Goal: Task Accomplishment & Management: Use online tool/utility

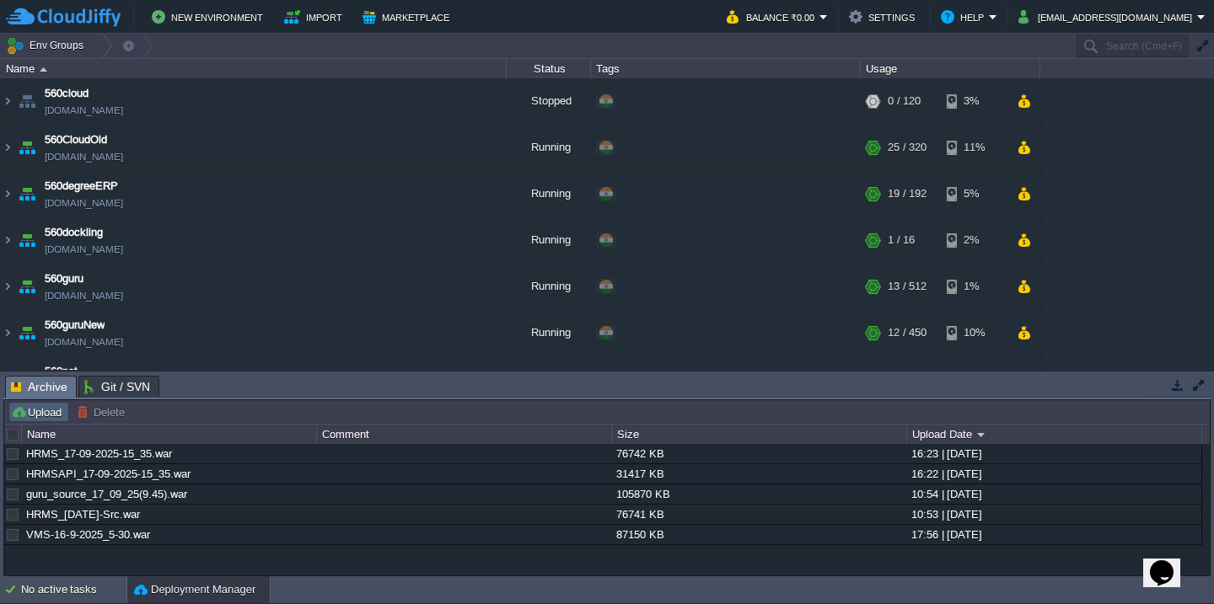
click at [58, 418] on button "Upload" at bounding box center [39, 412] width 56 height 15
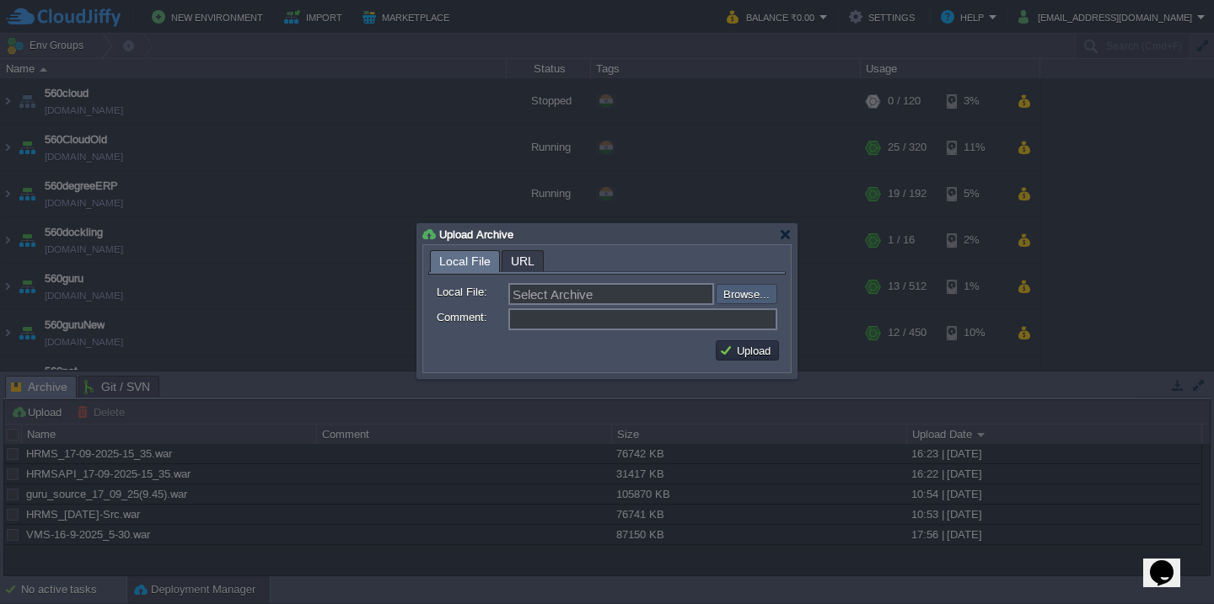
click at [734, 297] on input "file" at bounding box center [670, 294] width 213 height 20
type input "C:\fakepath\VMS-17-9-2025.war"
type input "VMS-17-9-2025.war"
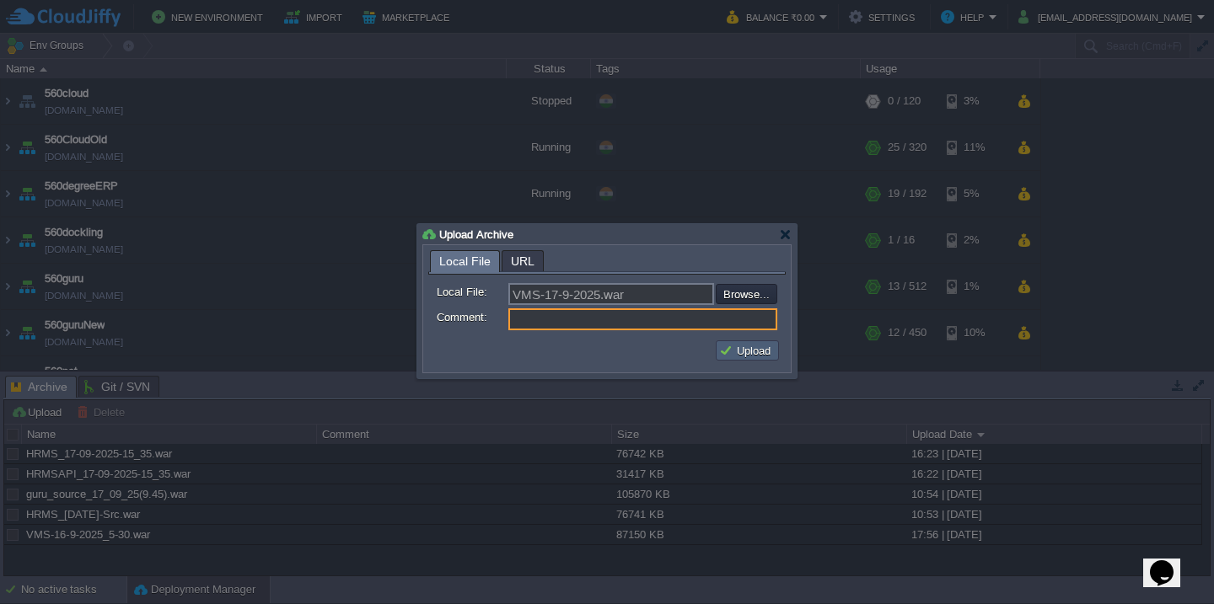
click at [738, 357] on button "Upload" at bounding box center [747, 350] width 56 height 15
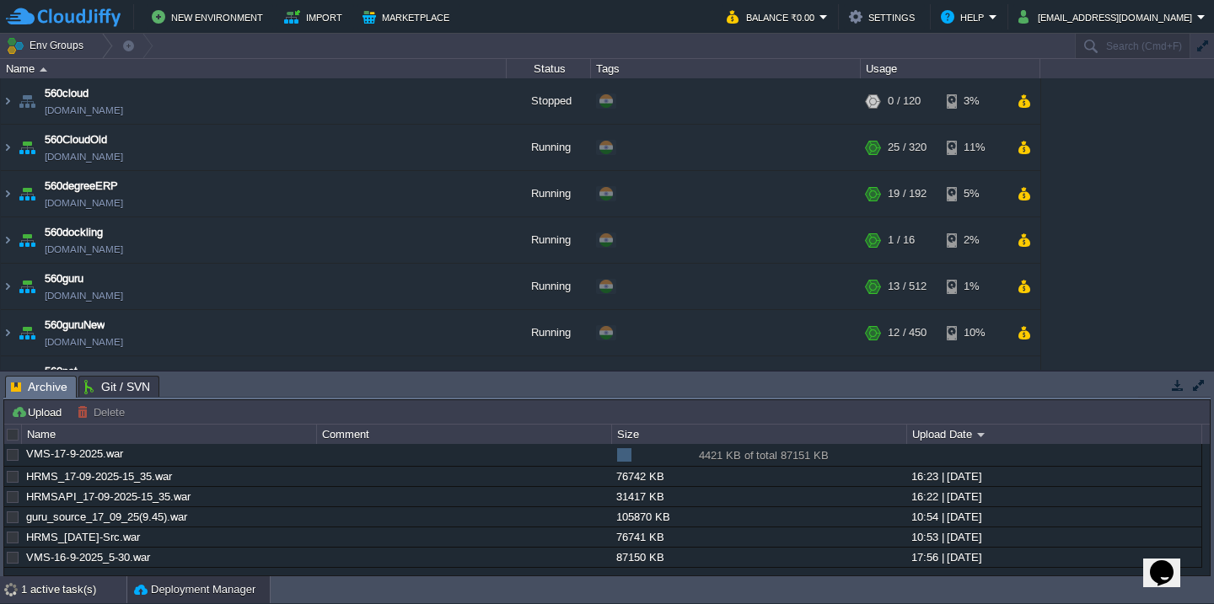
click at [37, 588] on div "1 active task(s)" at bounding box center [73, 589] width 105 height 27
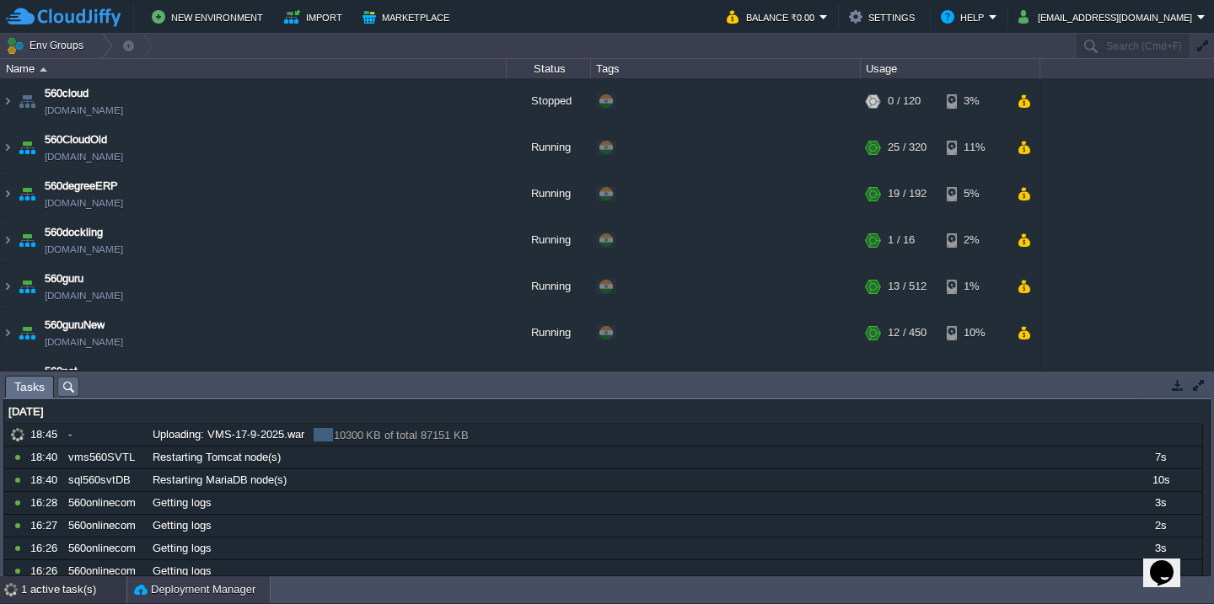
click at [225, 593] on button "Deployment Manager" at bounding box center [194, 590] width 121 height 17
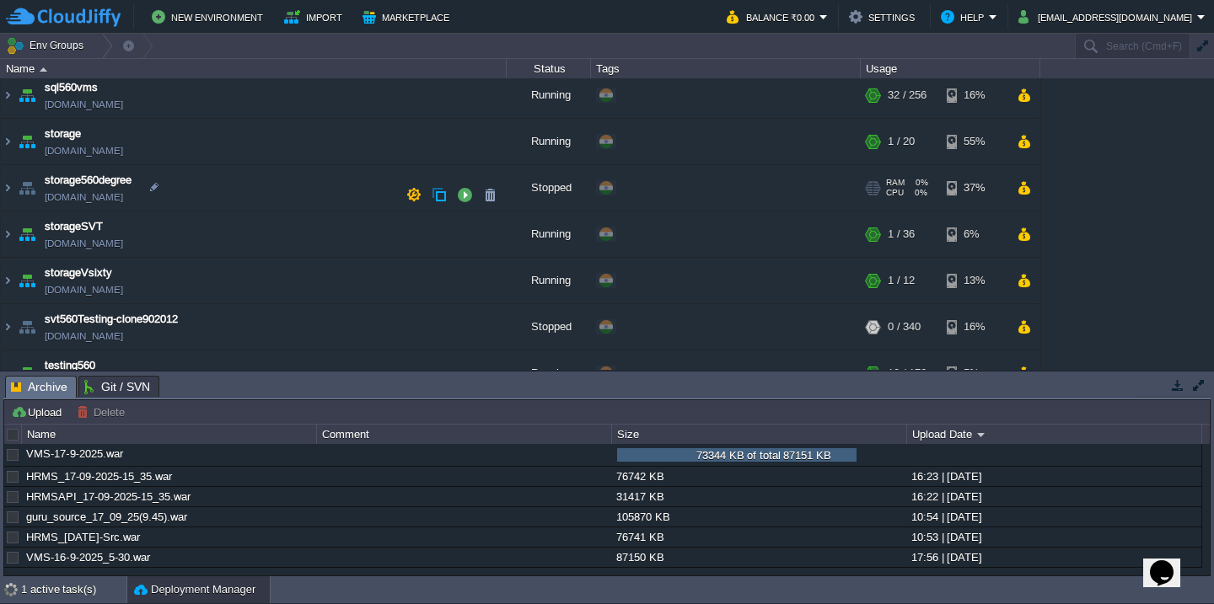
scroll to position [732, 0]
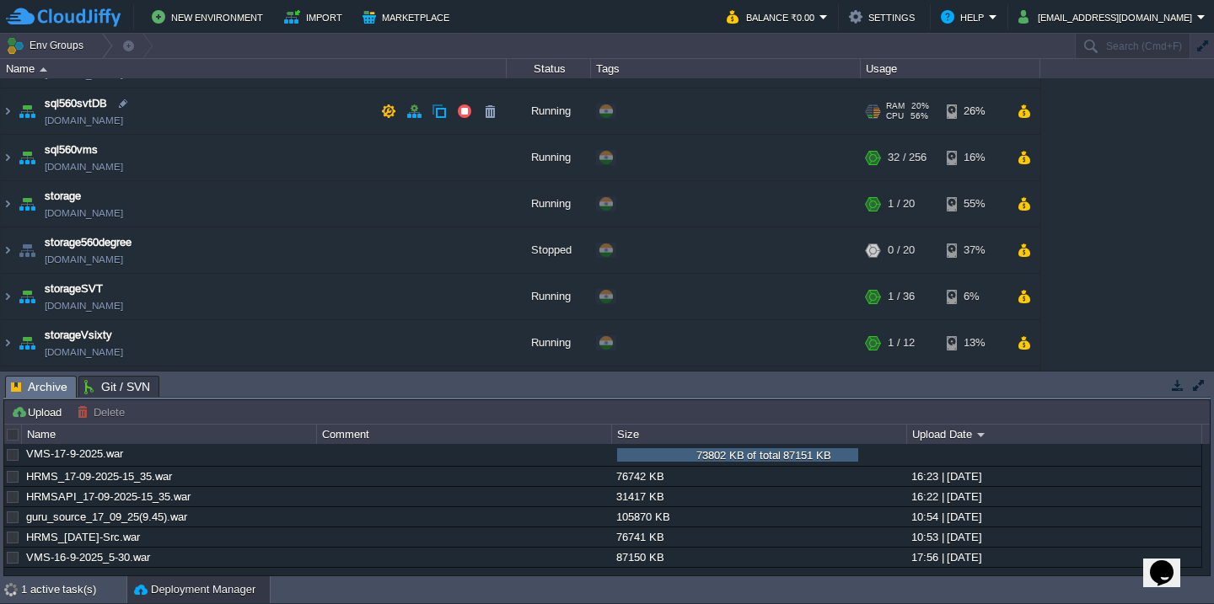
click at [280, 120] on td "sql560svtDB [DOMAIN_NAME]" at bounding box center [254, 111] width 506 height 46
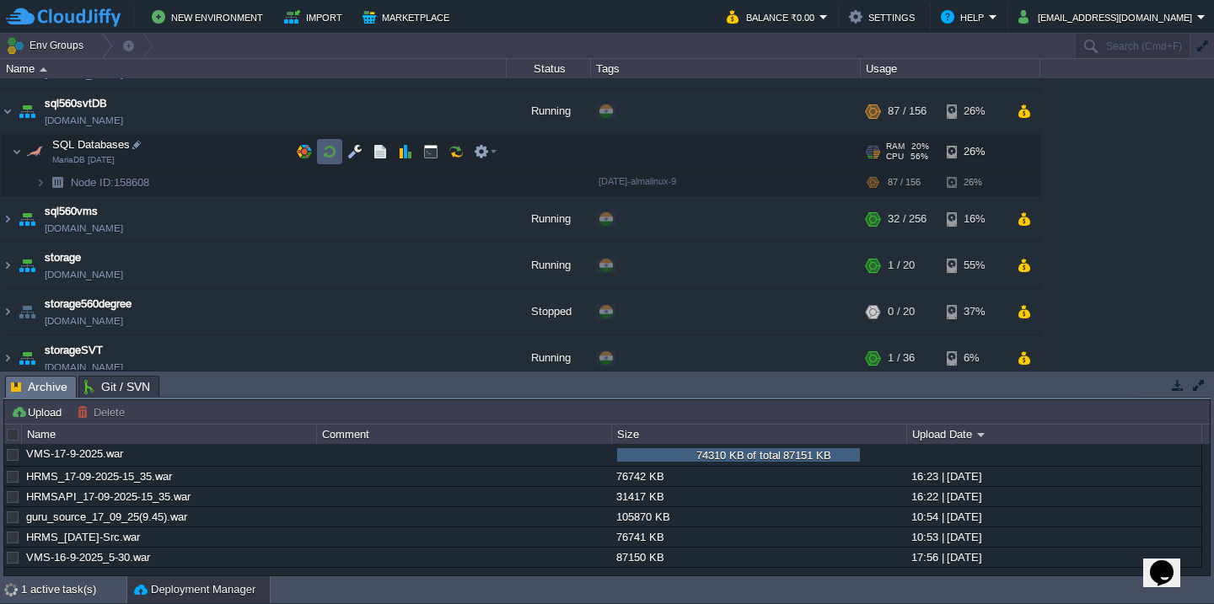
click at [335, 154] on button "button" at bounding box center [329, 151] width 15 height 15
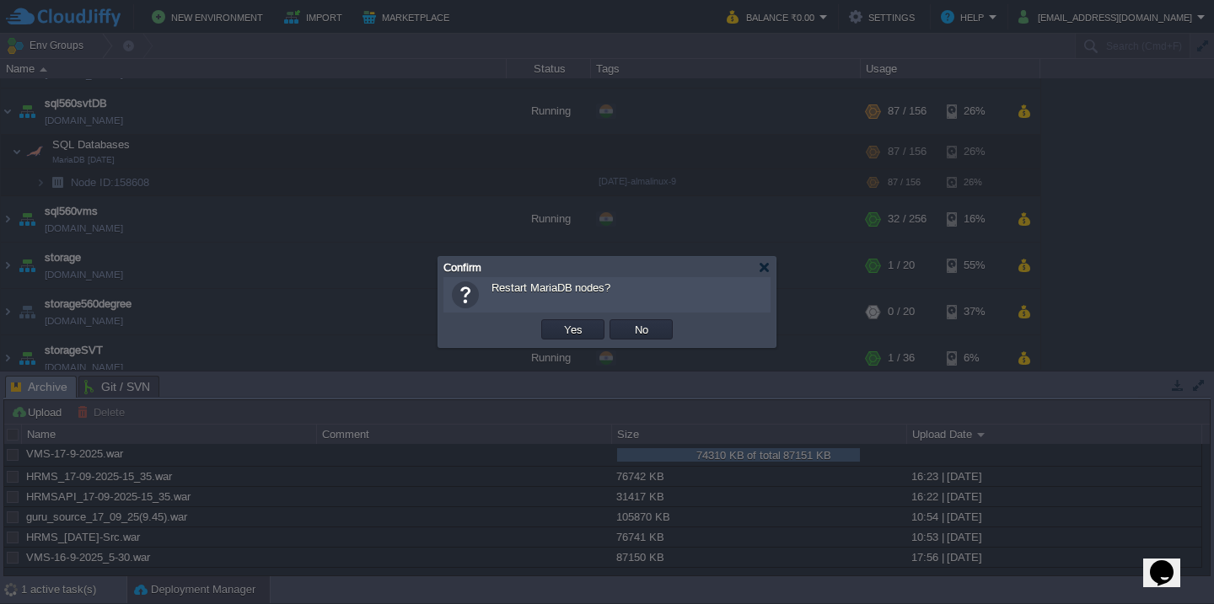
click at [559, 322] on button "Yes" at bounding box center [573, 329] width 29 height 15
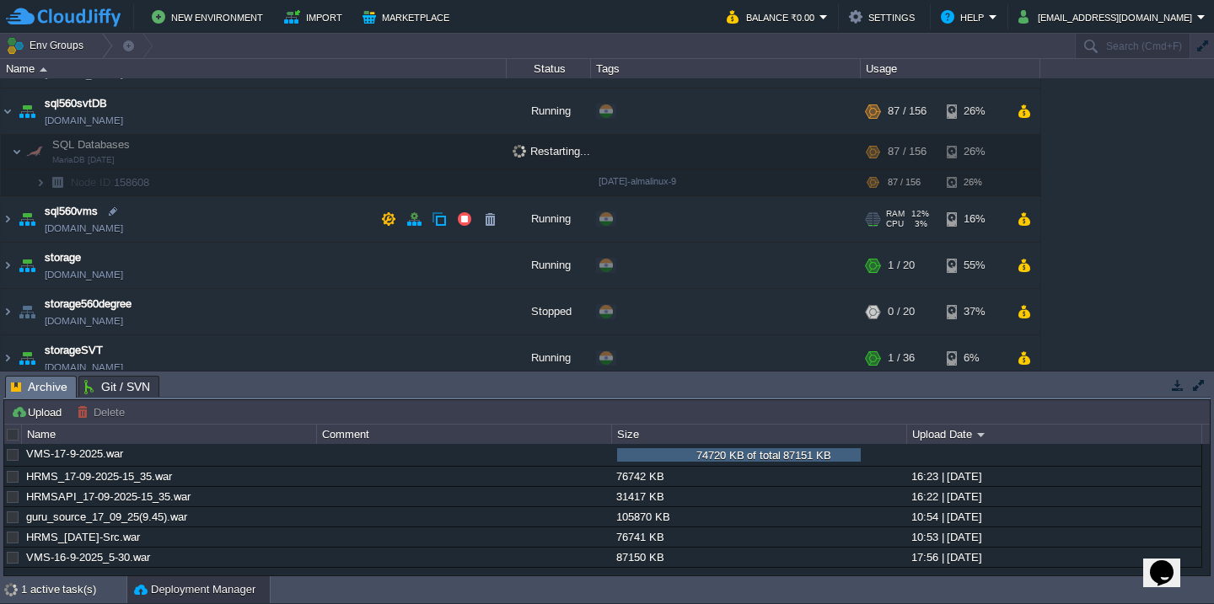
click at [246, 201] on td "sql560vms [DOMAIN_NAME]" at bounding box center [254, 219] width 506 height 46
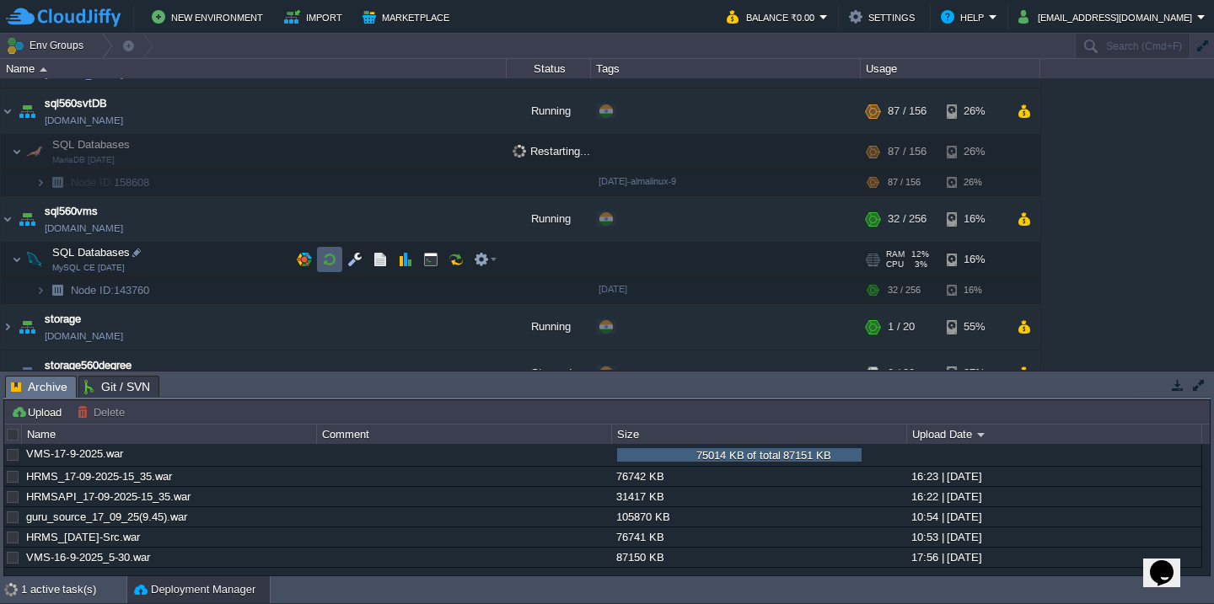
click at [323, 258] on button "button" at bounding box center [329, 259] width 15 height 15
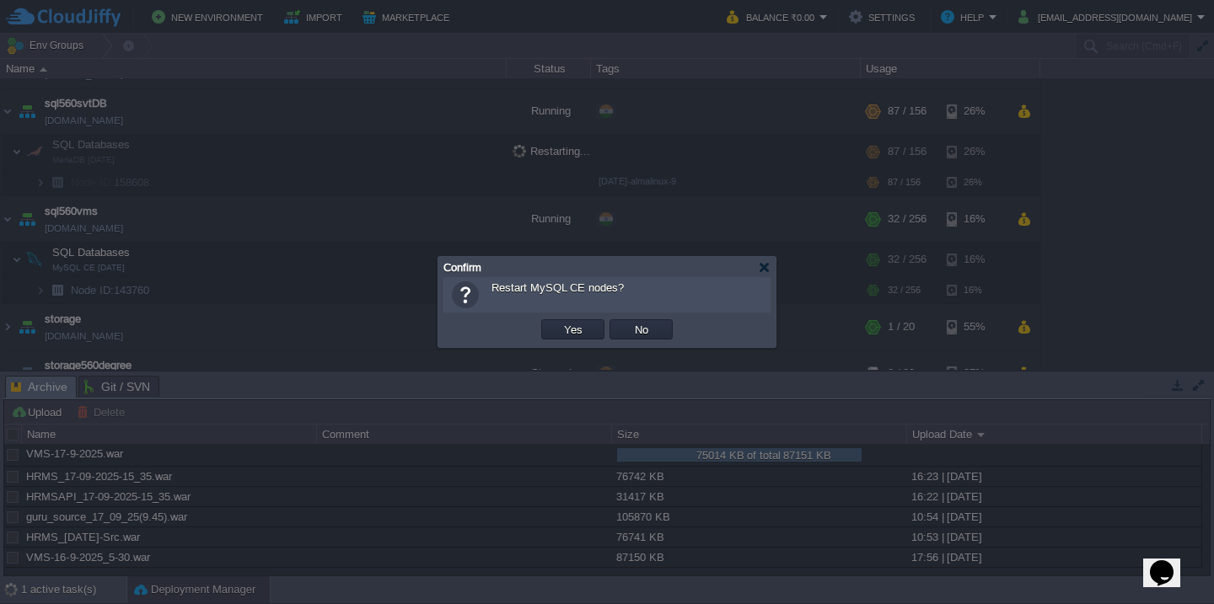
click at [559, 322] on button "Yes" at bounding box center [573, 329] width 29 height 15
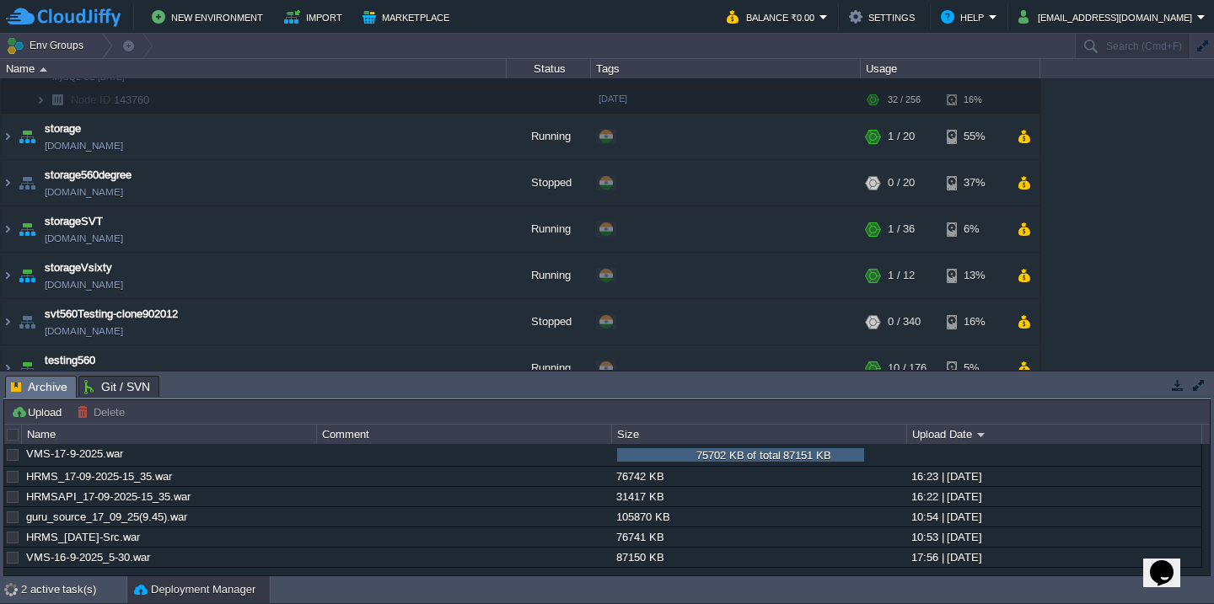
scroll to position [1080, 0]
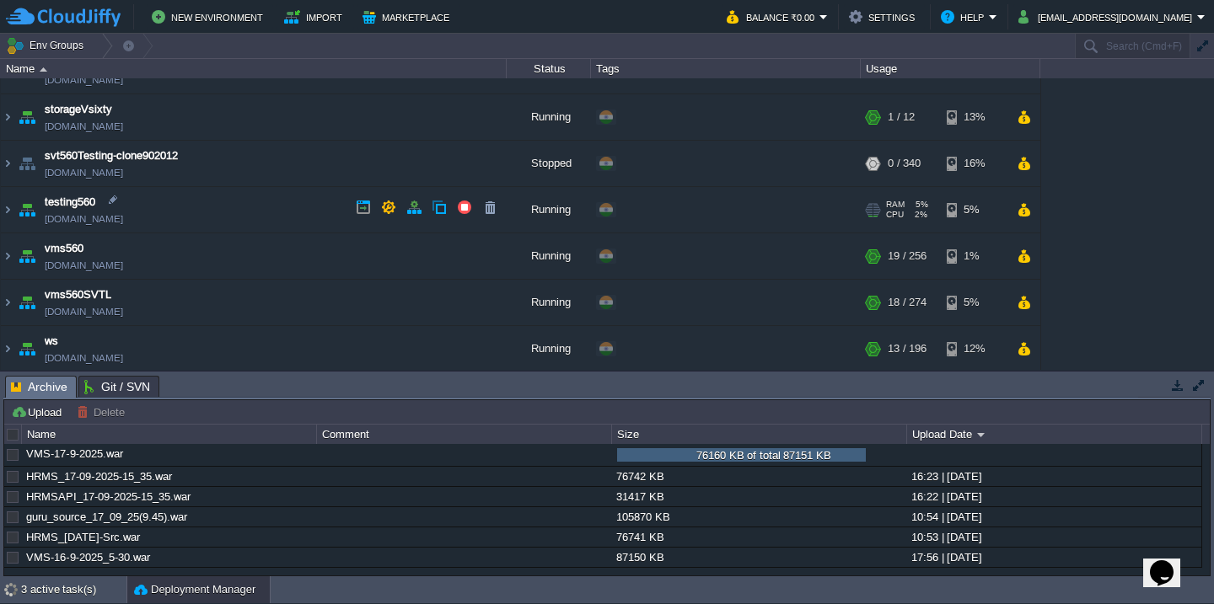
click at [238, 214] on td "testing560 [DOMAIN_NAME]" at bounding box center [254, 210] width 506 height 46
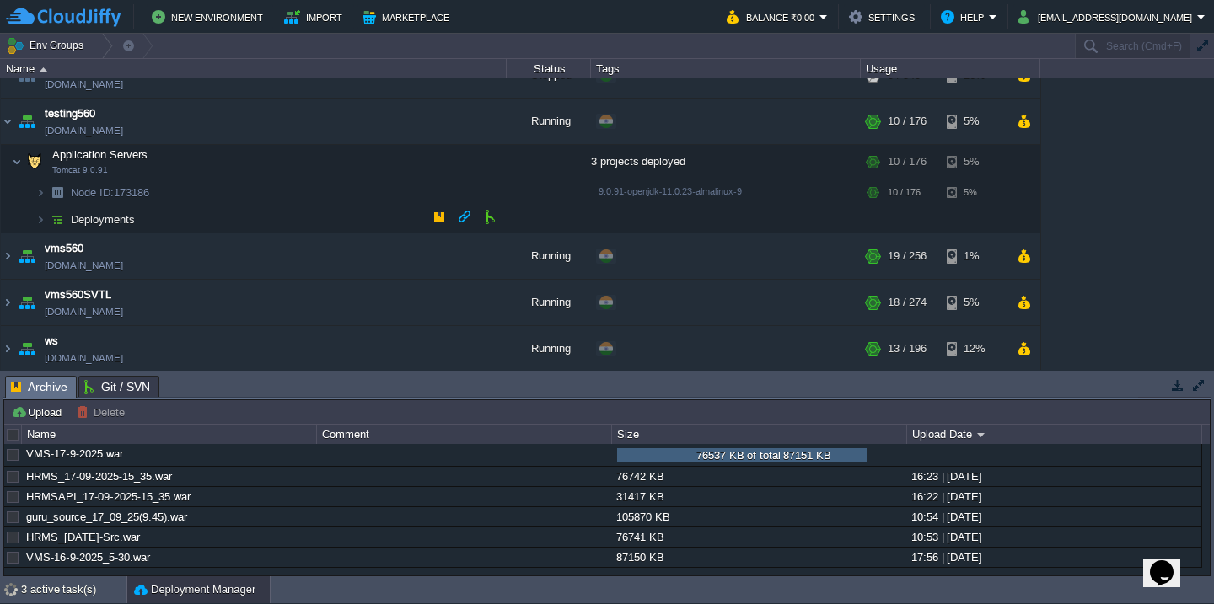
scroll to position [1166, 0]
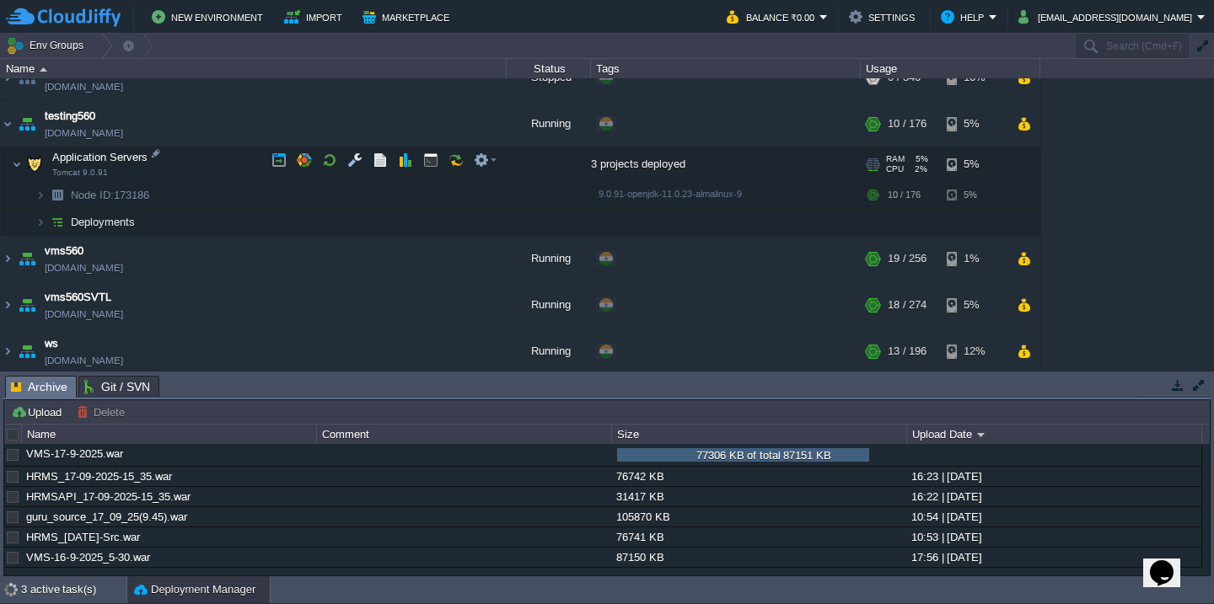
click at [223, 168] on td "Application Servers Tomcat 9.0.91" at bounding box center [254, 164] width 506 height 35
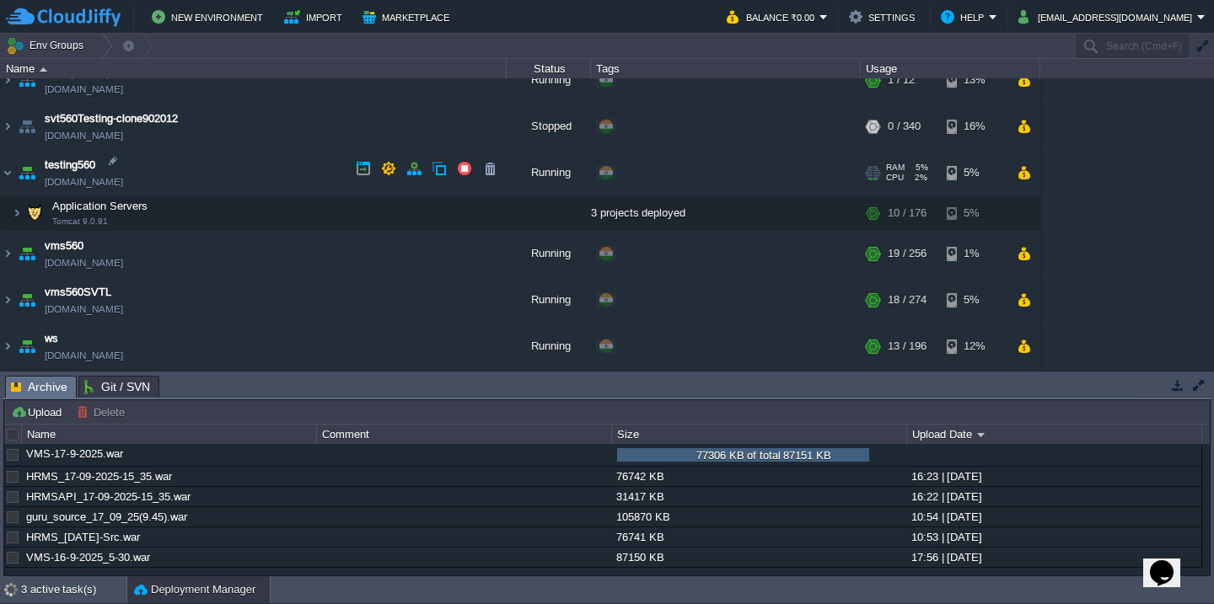
scroll to position [1113, 0]
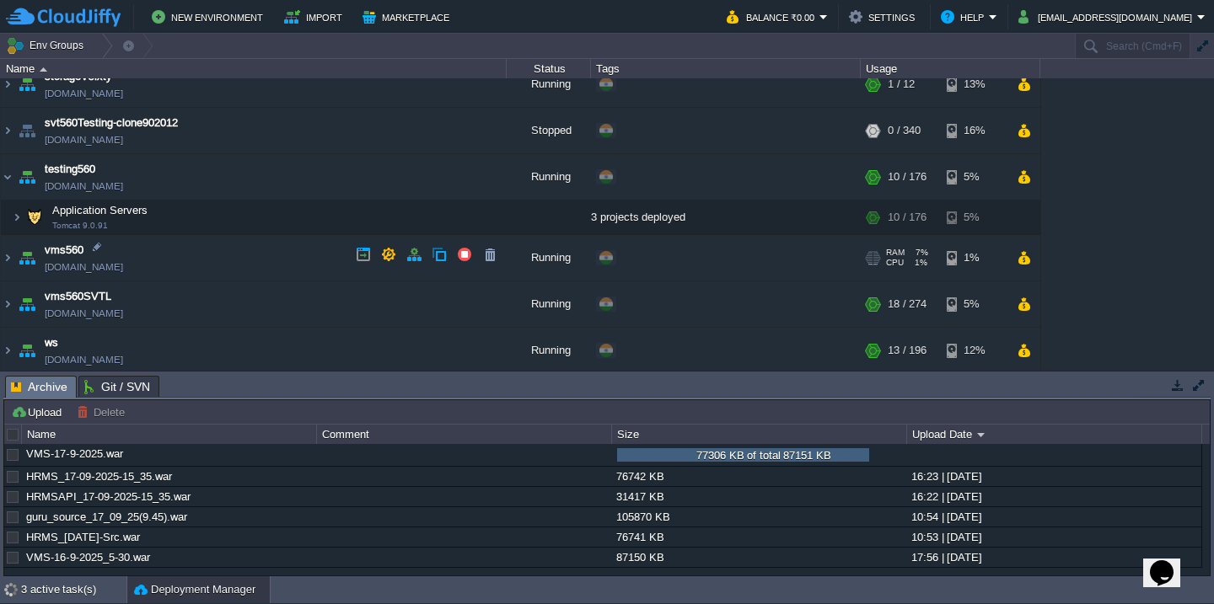
click at [210, 262] on td "vms560 [DOMAIN_NAME]" at bounding box center [254, 258] width 506 height 46
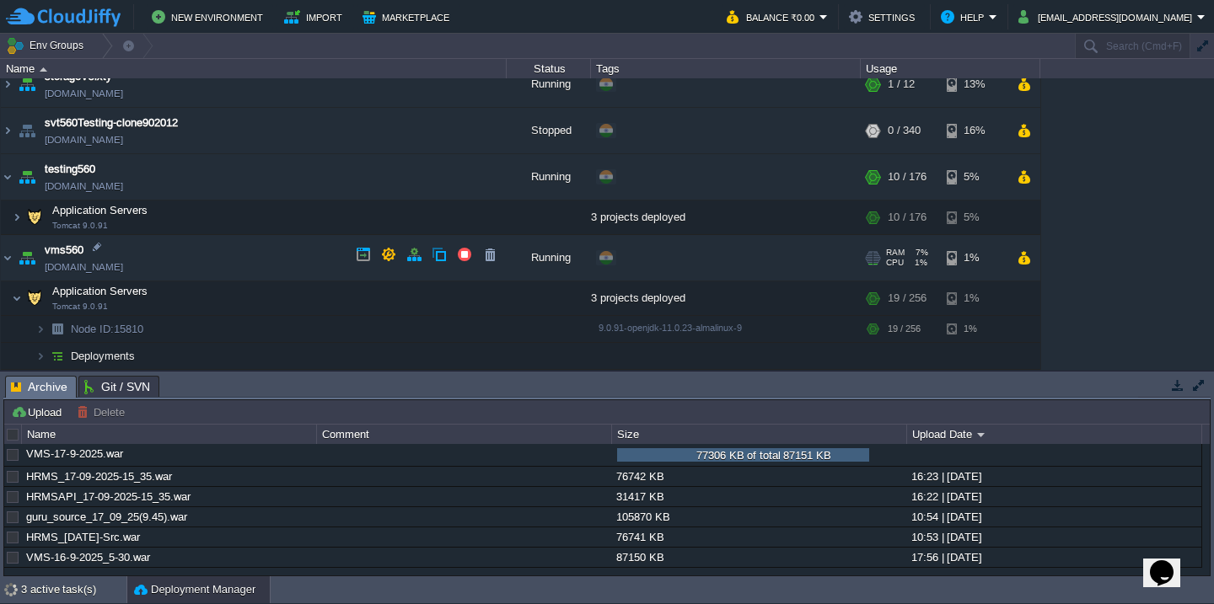
scroll to position [1152, 0]
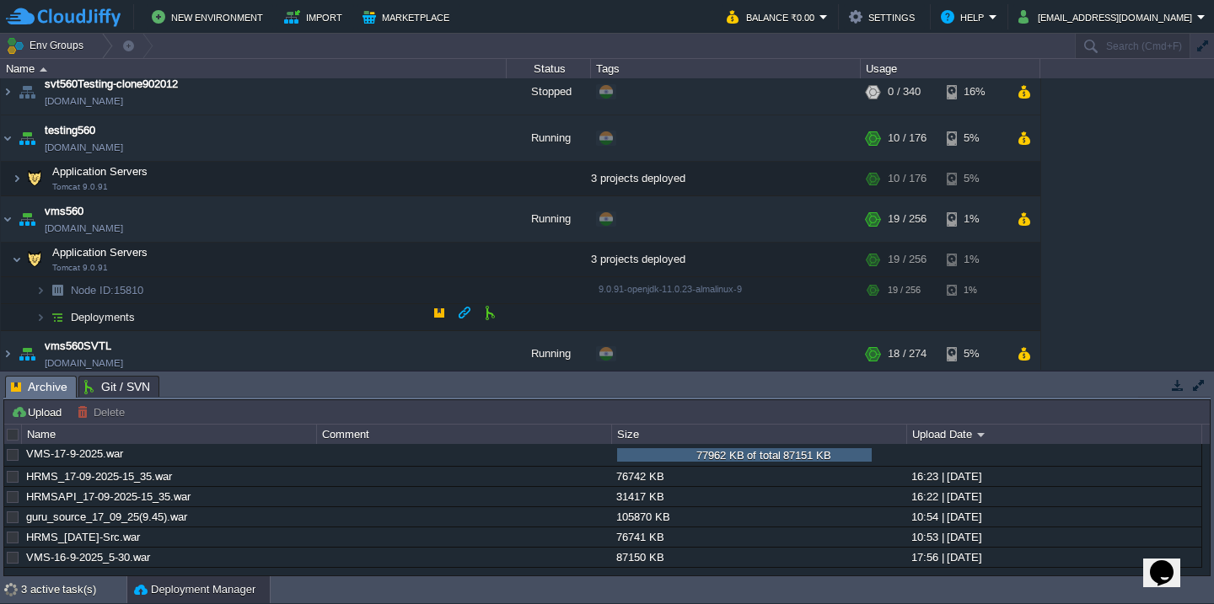
click at [211, 313] on td "Deployments" at bounding box center [254, 317] width 506 height 27
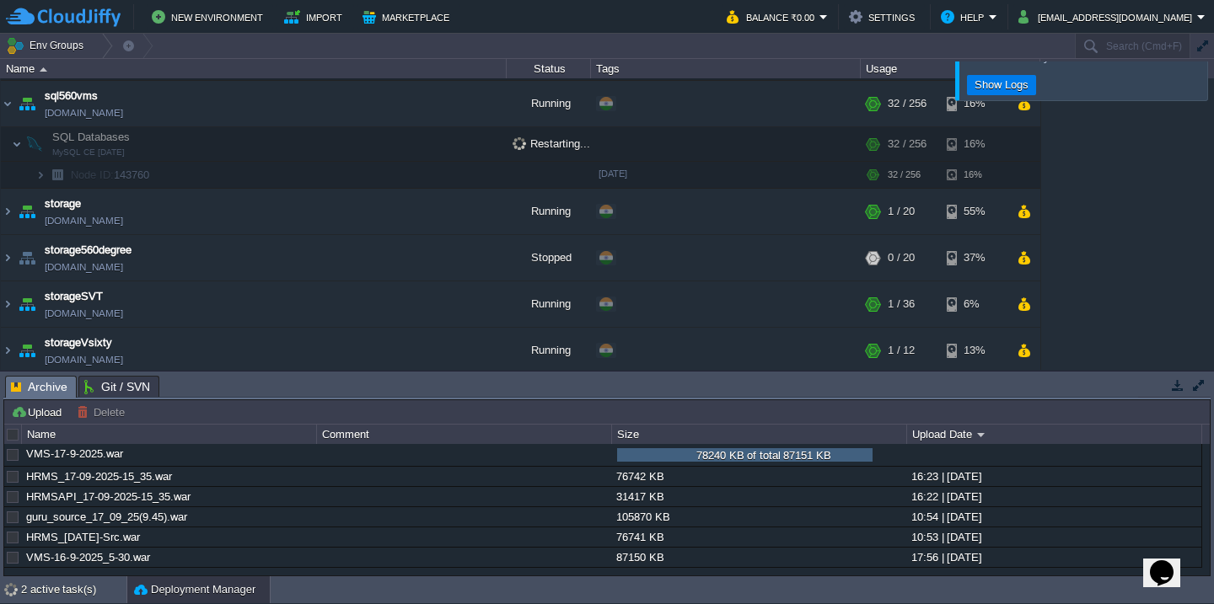
scroll to position [1280, 0]
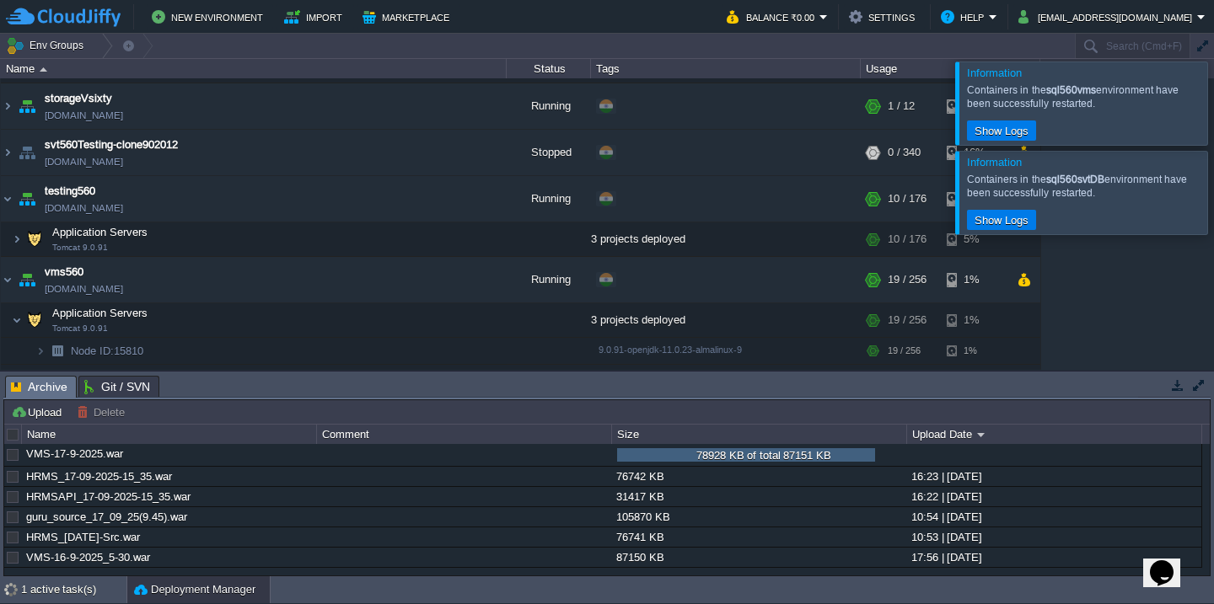
scroll to position [1341, 0]
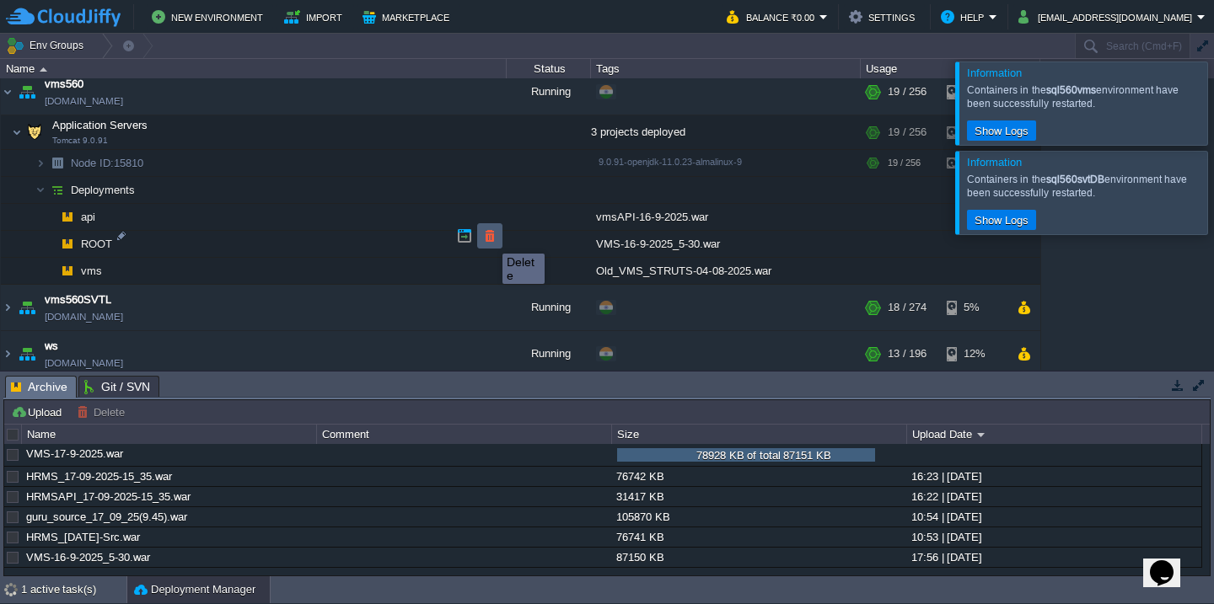
click at [494, 239] on button "button" at bounding box center [489, 235] width 15 height 15
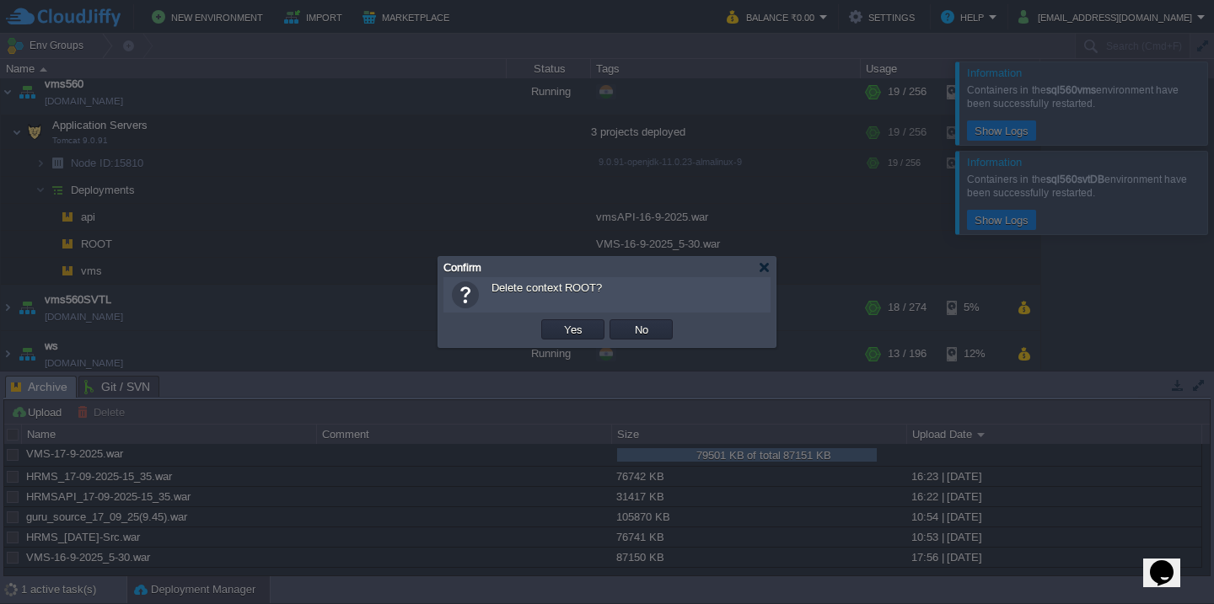
click at [559, 322] on button "Yes" at bounding box center [573, 329] width 29 height 15
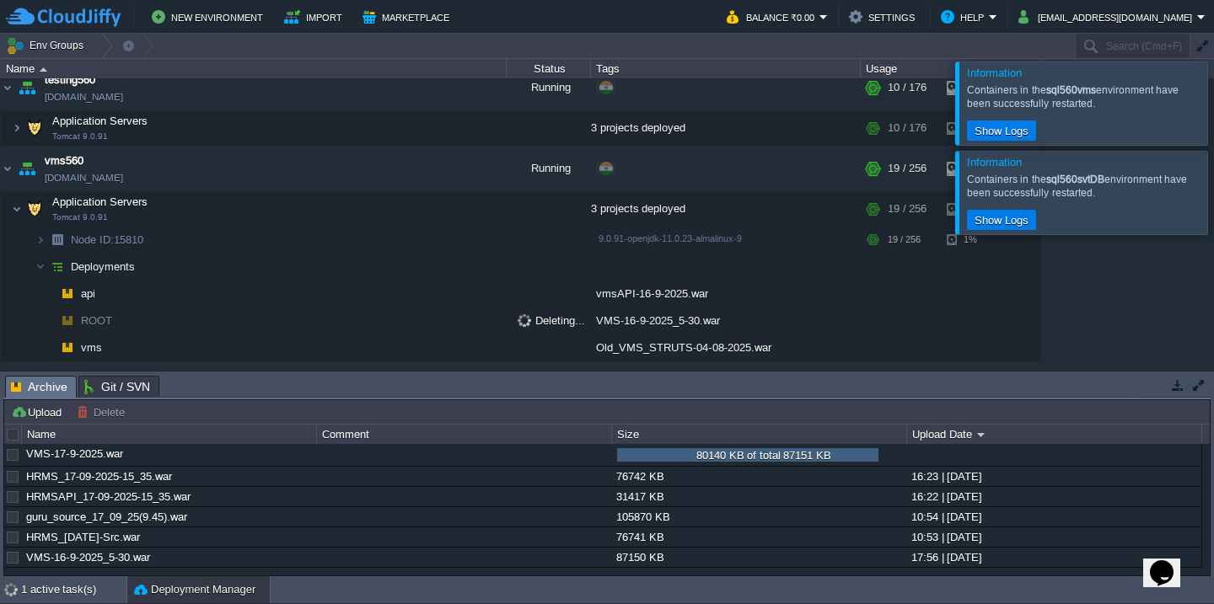
scroll to position [1215, 0]
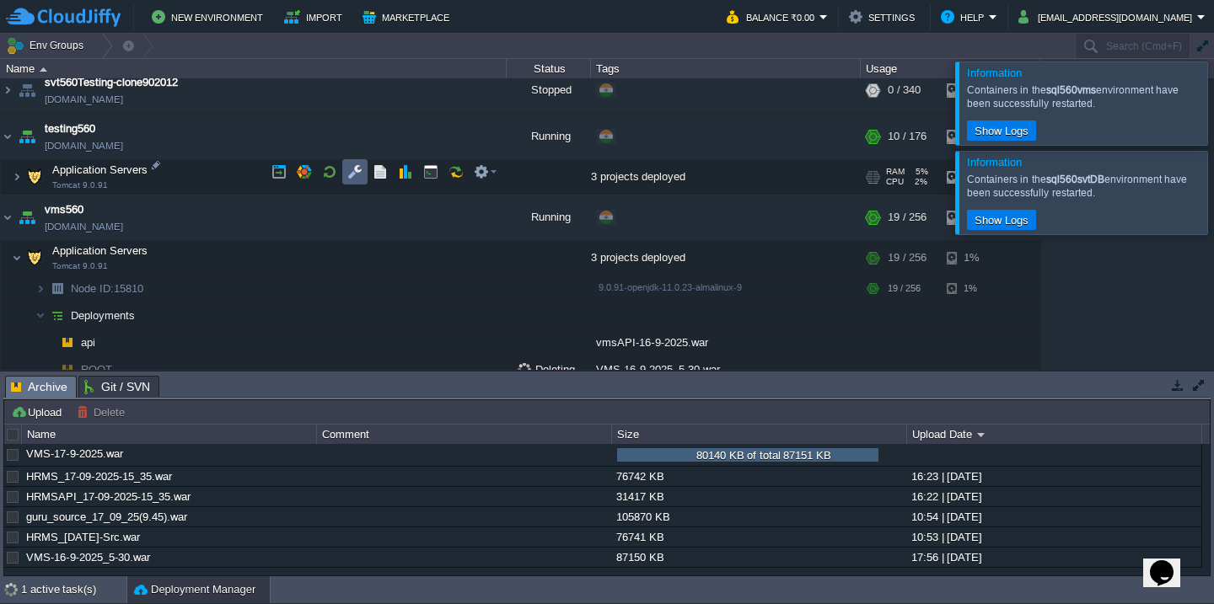
click at [342, 175] on td at bounding box center [354, 171] width 25 height 25
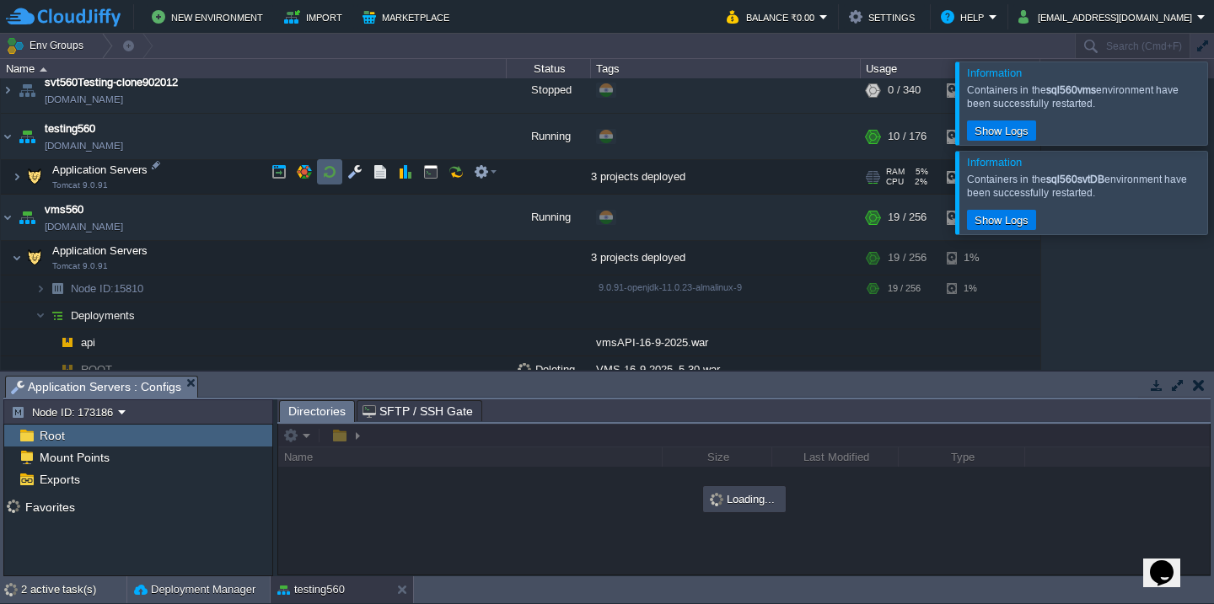
click at [329, 172] on button "button" at bounding box center [329, 171] width 15 height 15
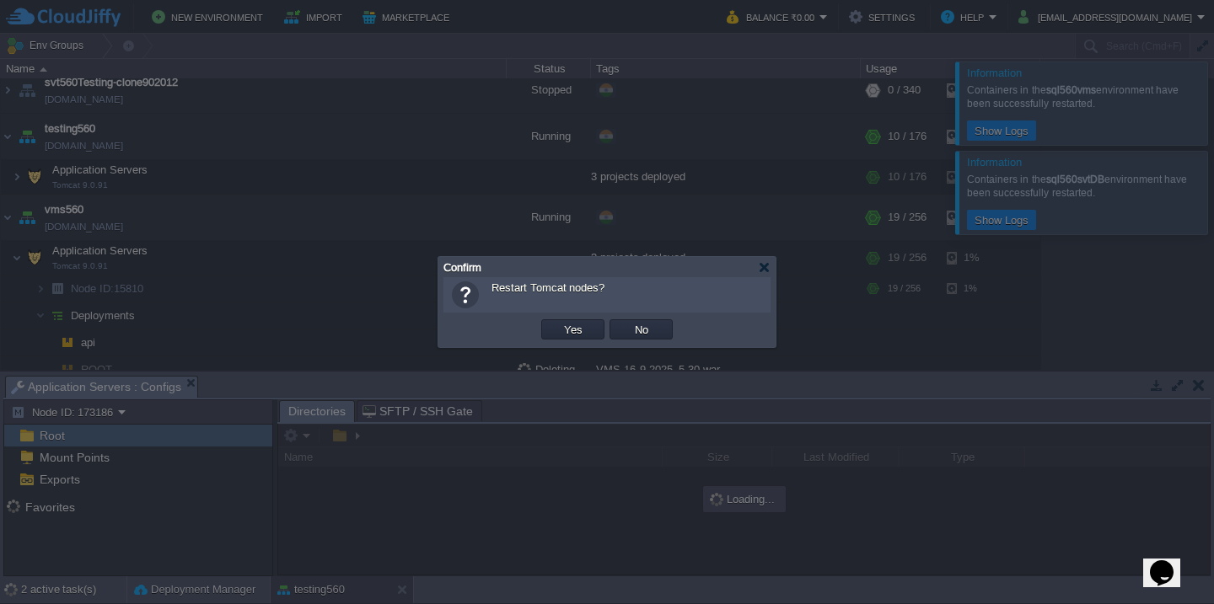
click at [559, 322] on button "Yes" at bounding box center [573, 329] width 29 height 15
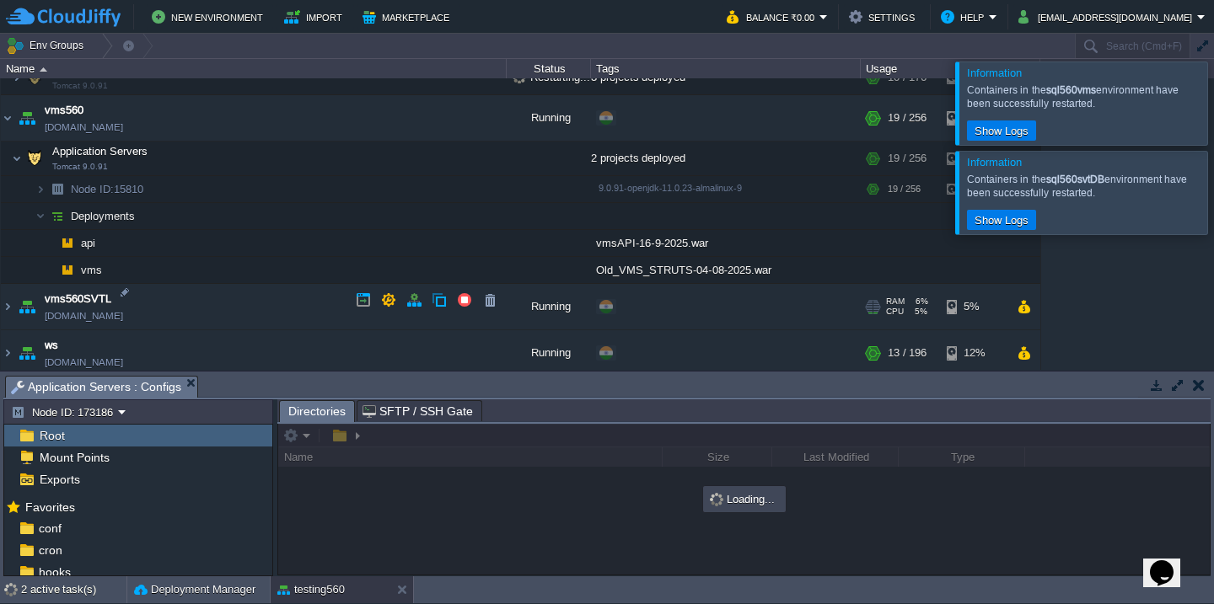
click at [247, 300] on td "vms560SVTL [DOMAIN_NAME]" at bounding box center [254, 307] width 506 height 46
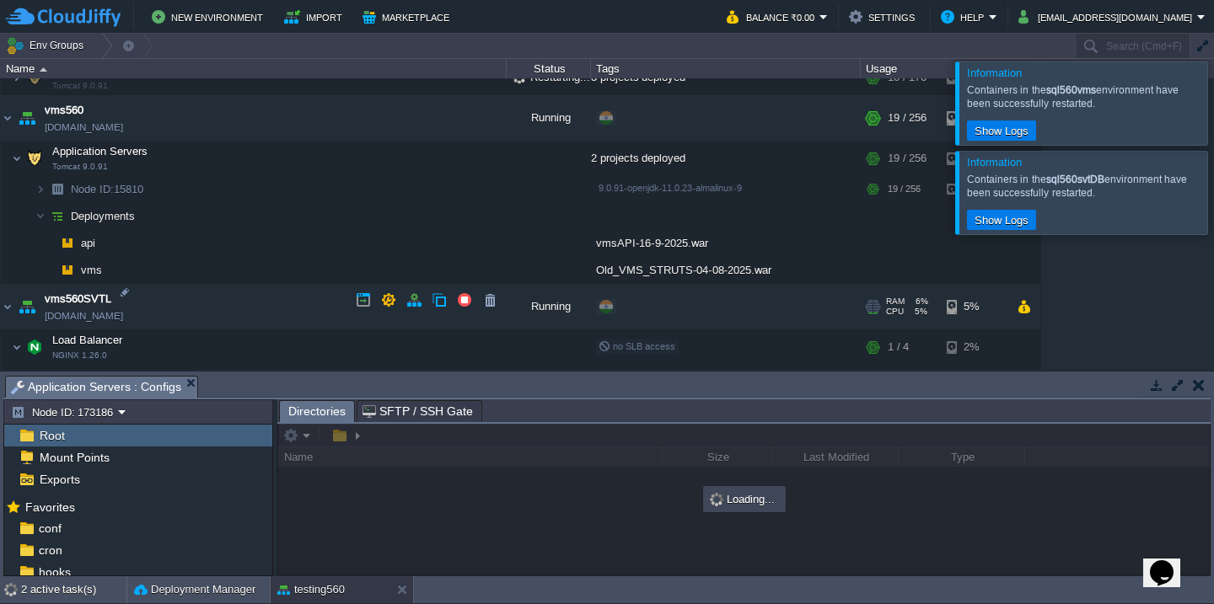
scroll to position [1461, 0]
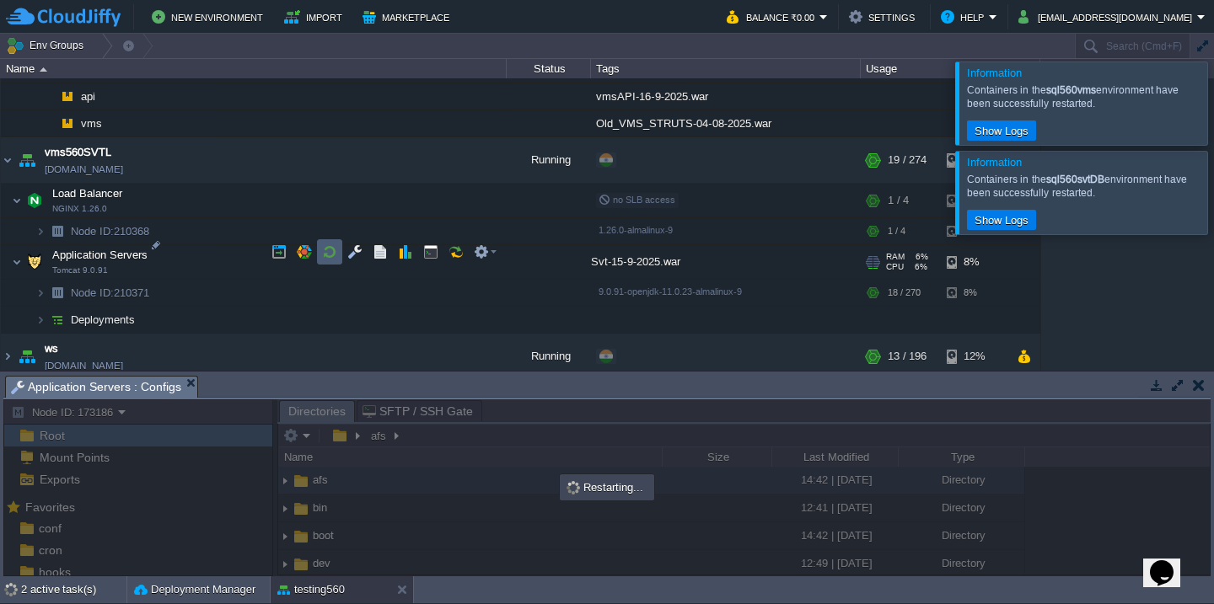
click at [326, 259] on button "button" at bounding box center [329, 251] width 15 height 15
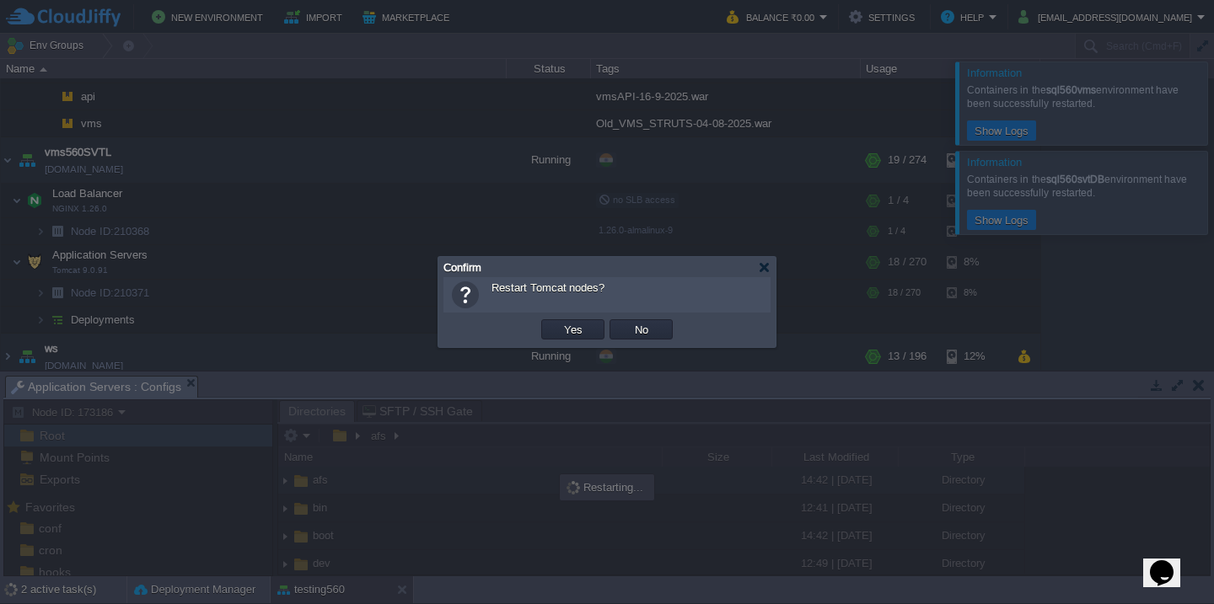
click at [559, 322] on button "Yes" at bounding box center [573, 329] width 29 height 15
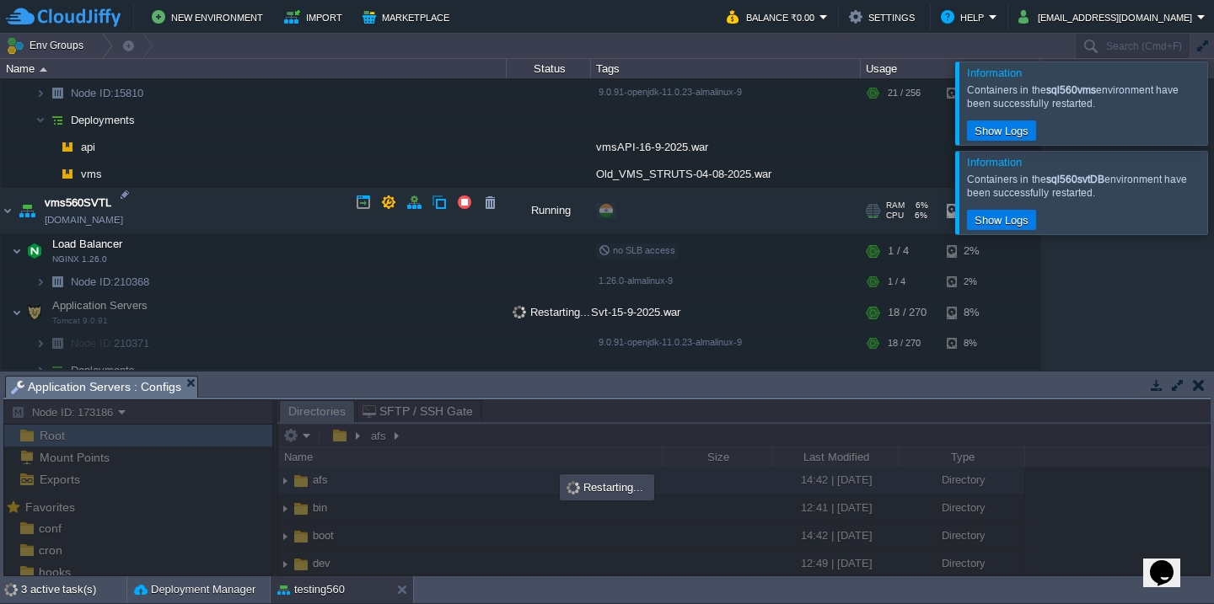
scroll to position [1363, 0]
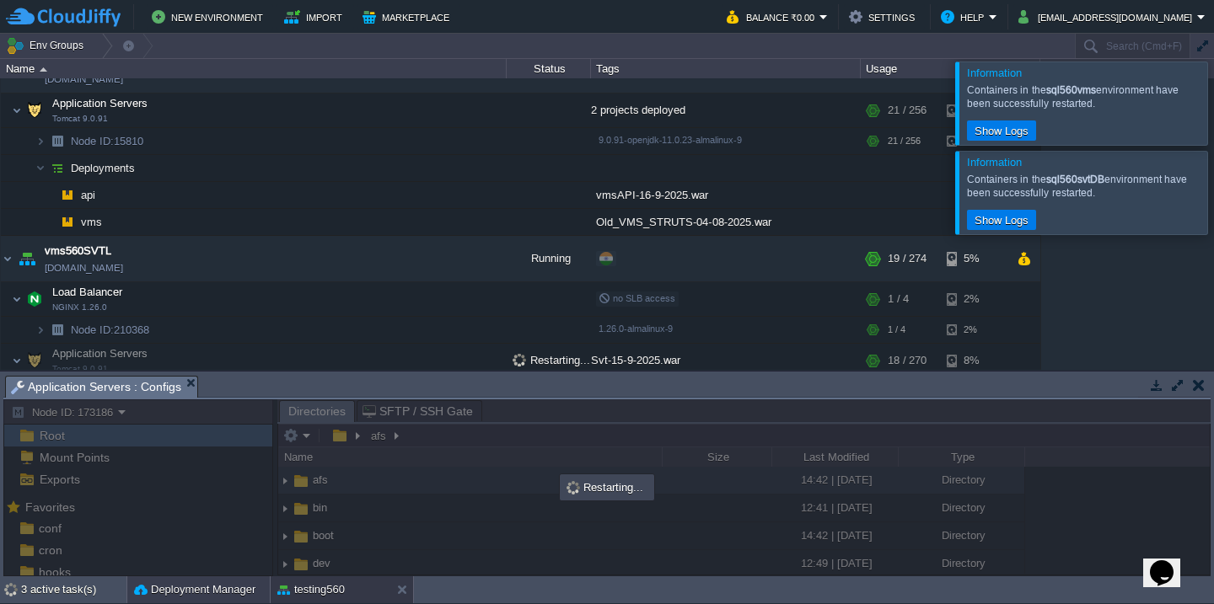
click at [205, 596] on button "Deployment Manager" at bounding box center [194, 590] width 121 height 17
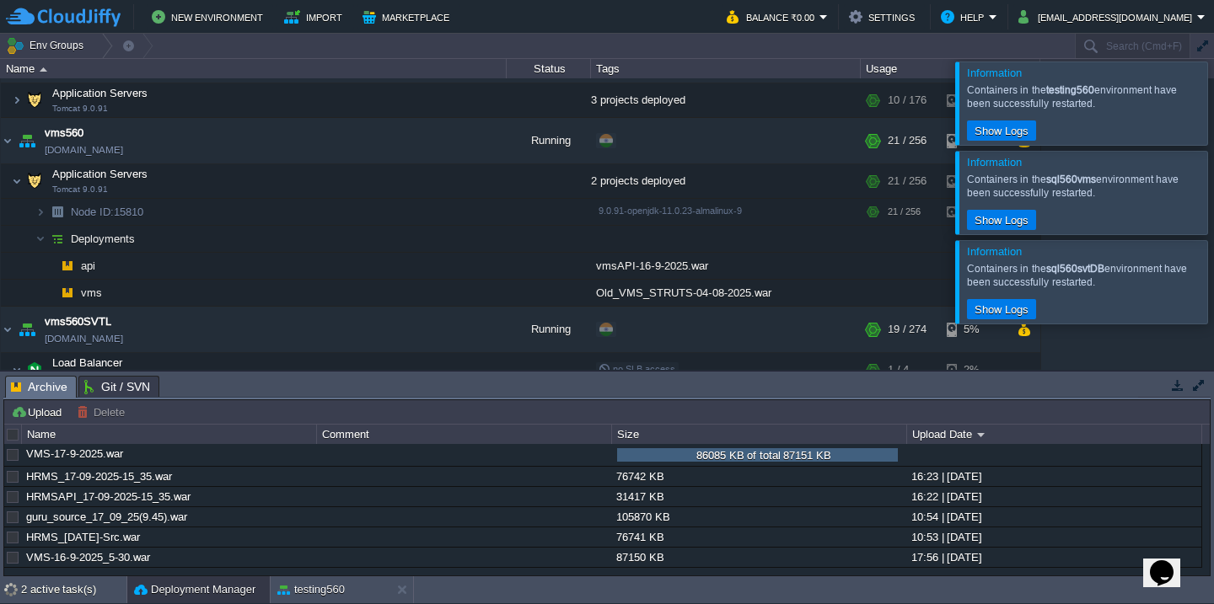
scroll to position [1347, 0]
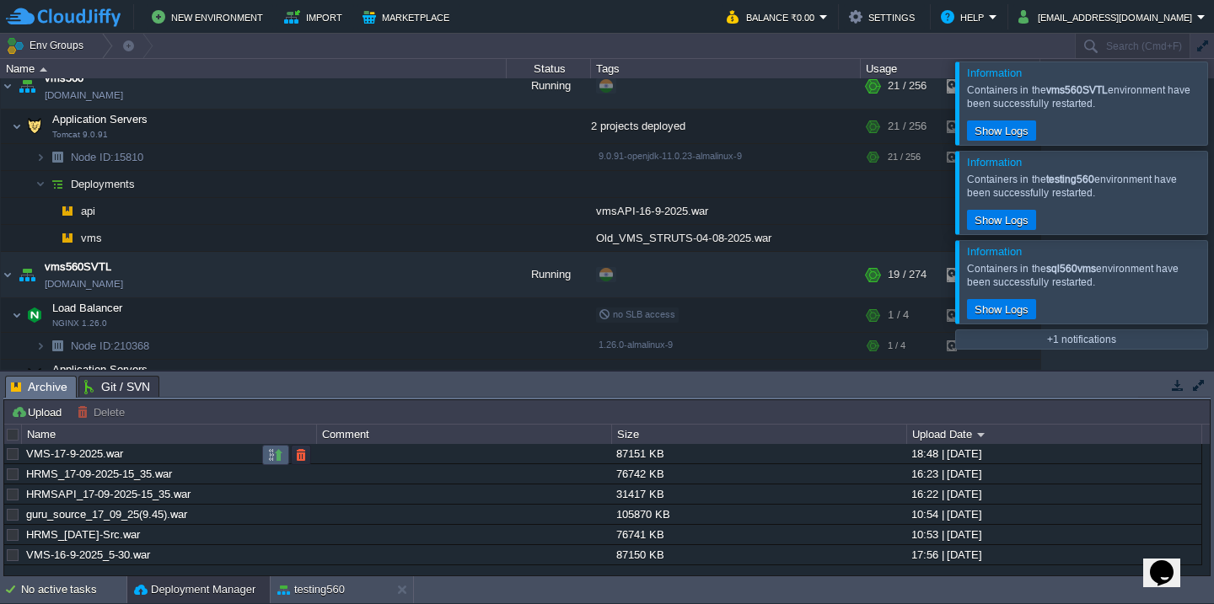
click at [272, 454] on button "button" at bounding box center [275, 455] width 15 height 15
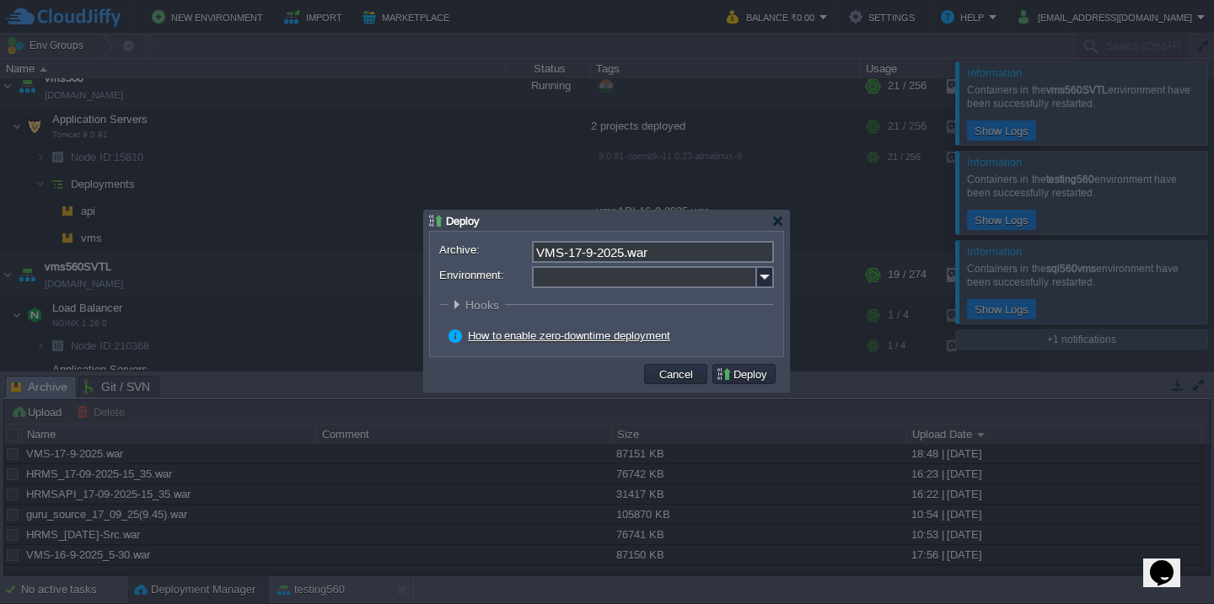
click at [692, 283] on input "Environment:" at bounding box center [644, 277] width 225 height 22
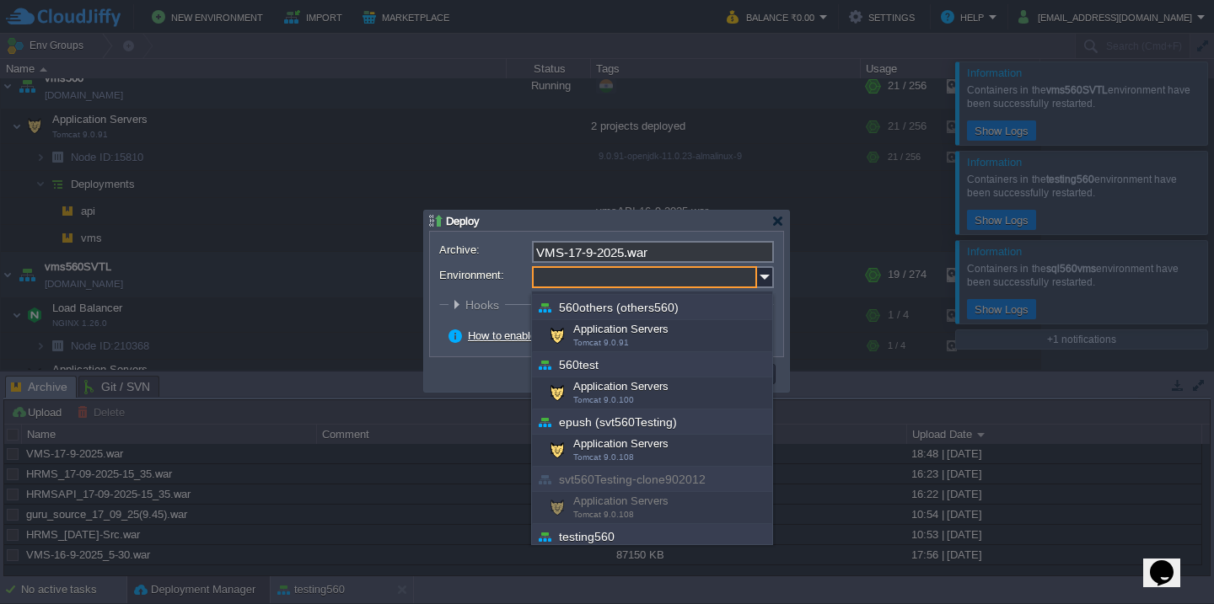
scroll to position [607, 0]
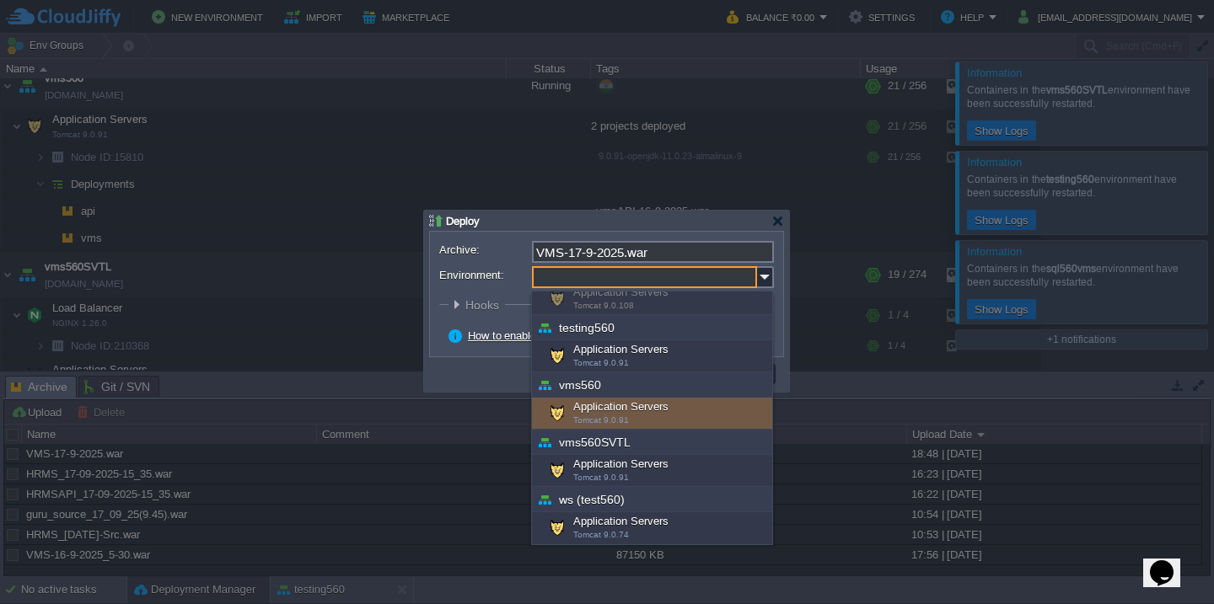
click at [650, 413] on div "Application Servers Tomcat 9.0.91" at bounding box center [652, 414] width 240 height 32
type input "Application Servers (vms560)"
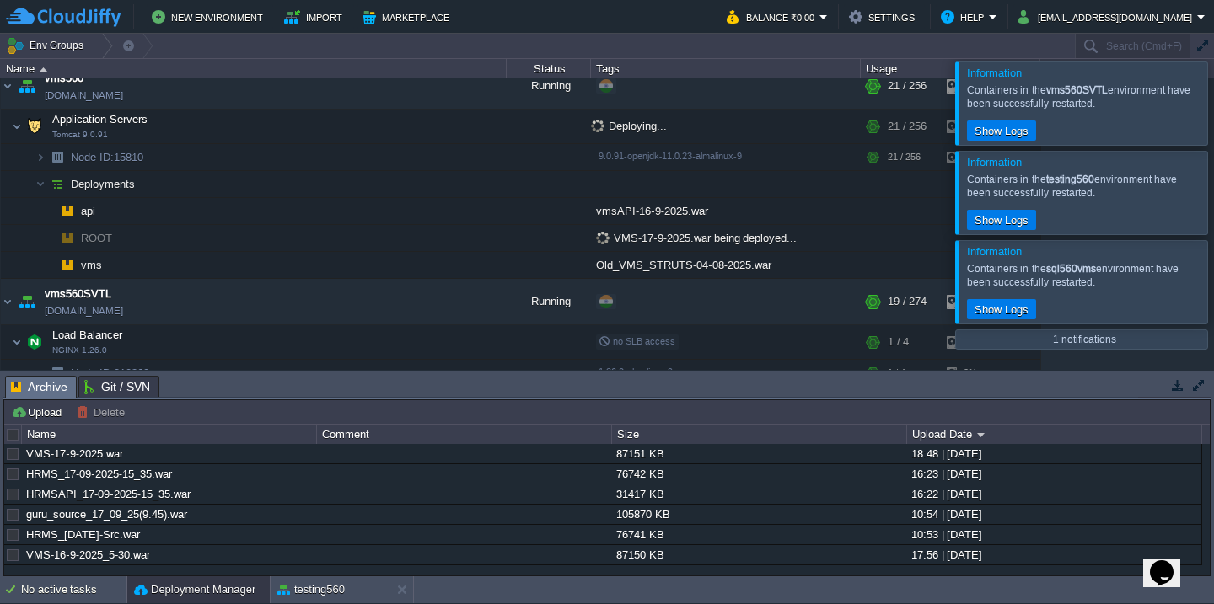
click at [1213, 110] on div at bounding box center [1234, 103] width 0 height 83
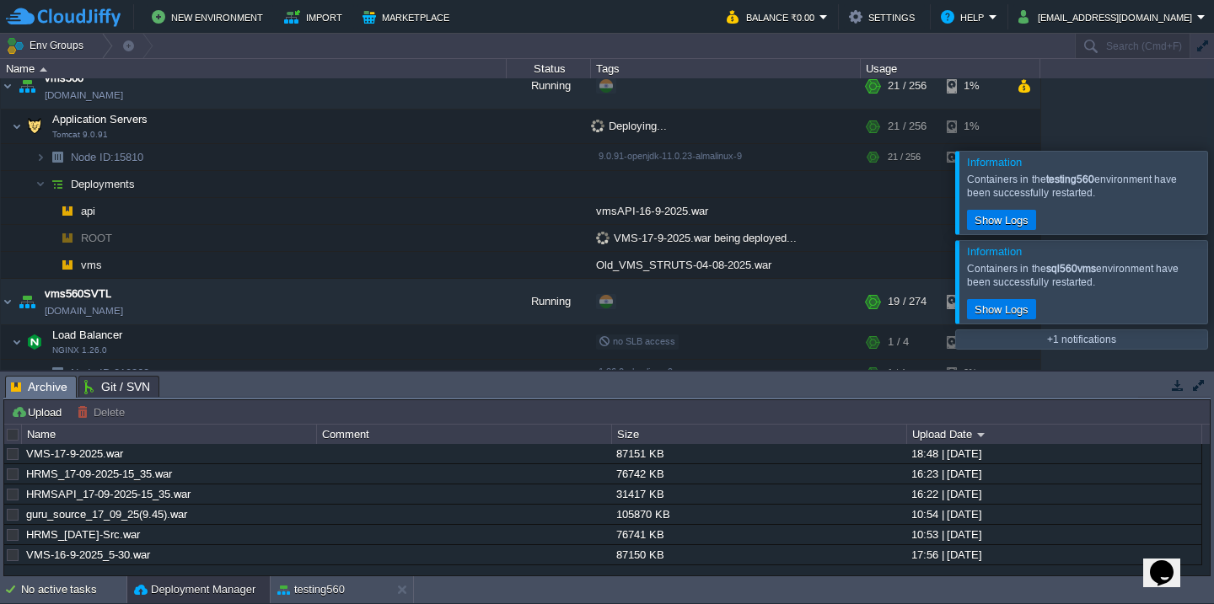
click at [1213, 151] on div at bounding box center [1234, 192] width 0 height 83
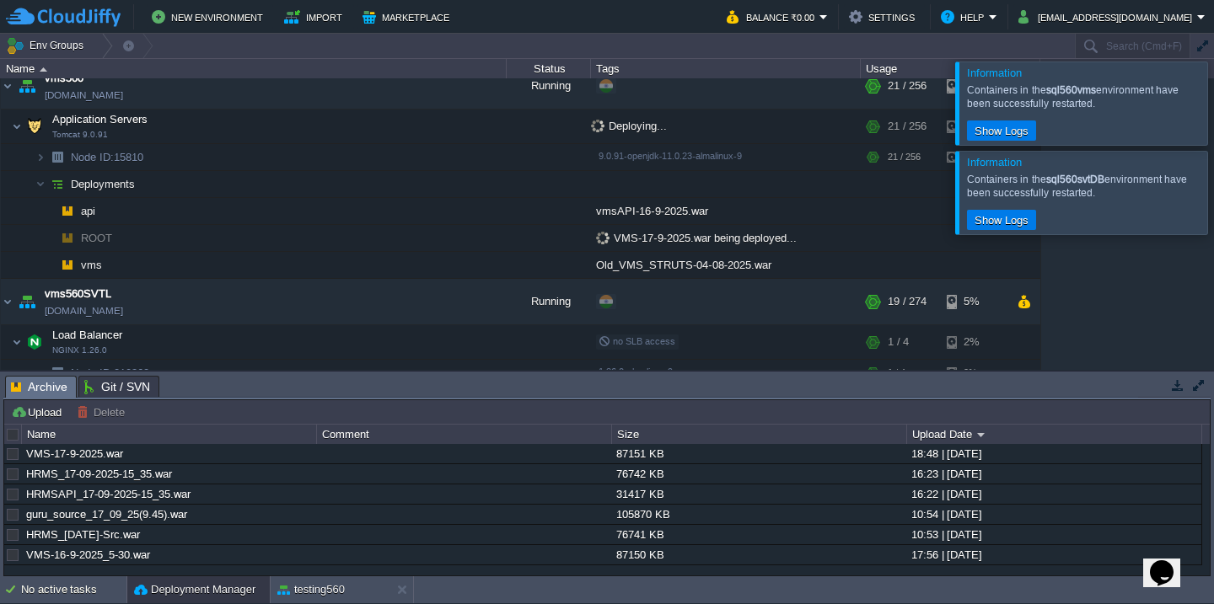
click at [1213, 110] on div at bounding box center [1234, 103] width 0 height 83
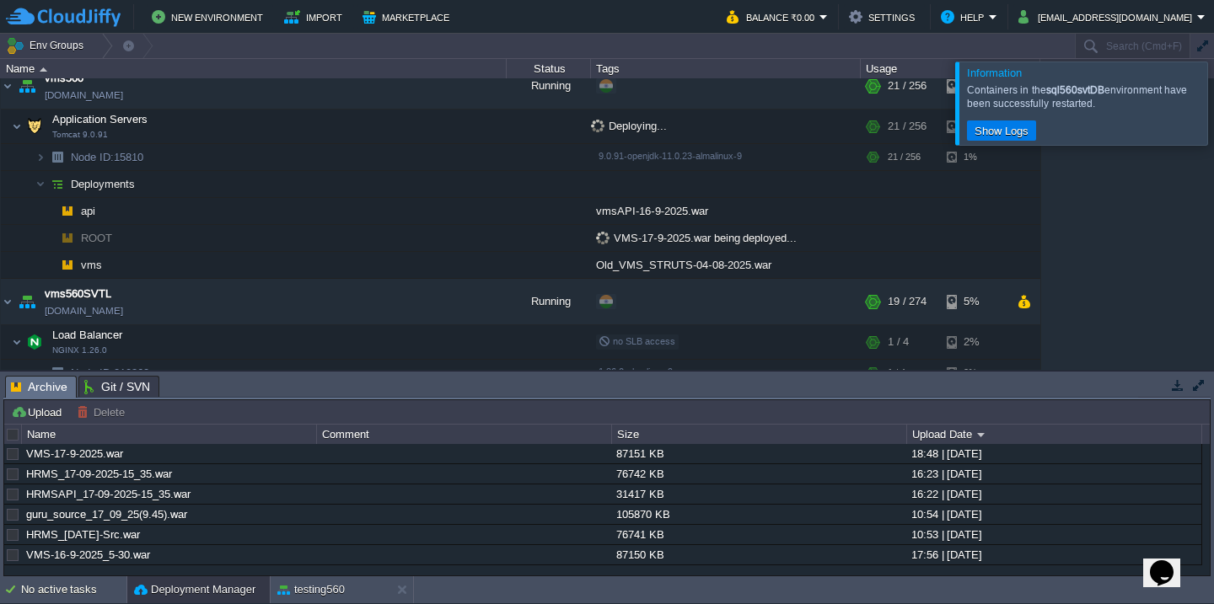
click at [1213, 110] on div at bounding box center [1234, 103] width 0 height 83
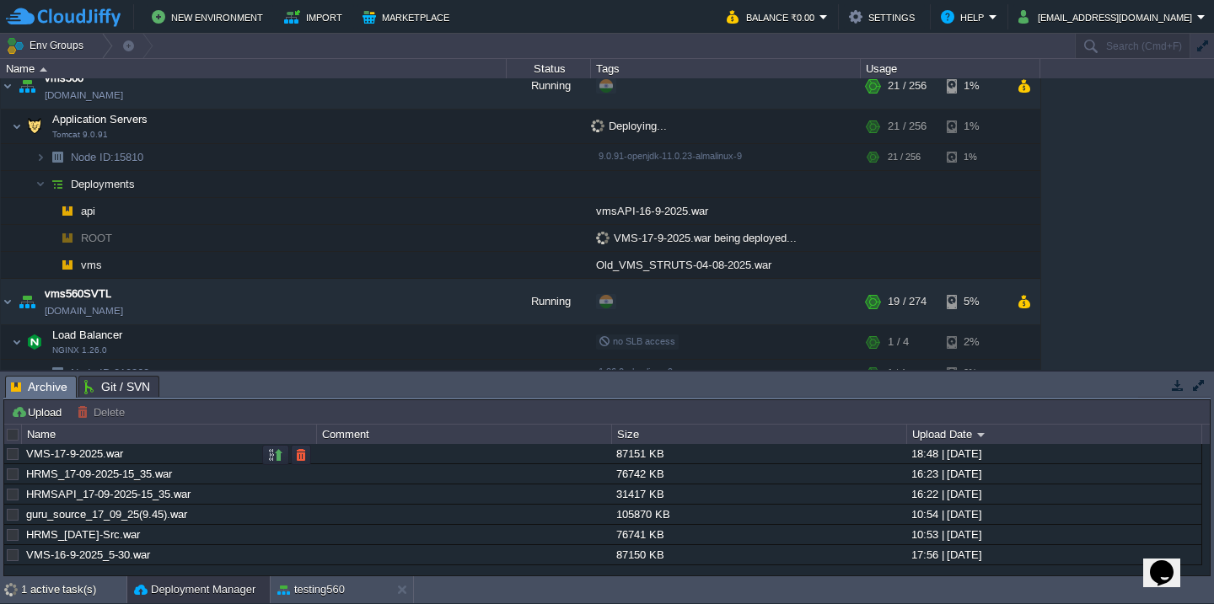
scroll to position [1488, 0]
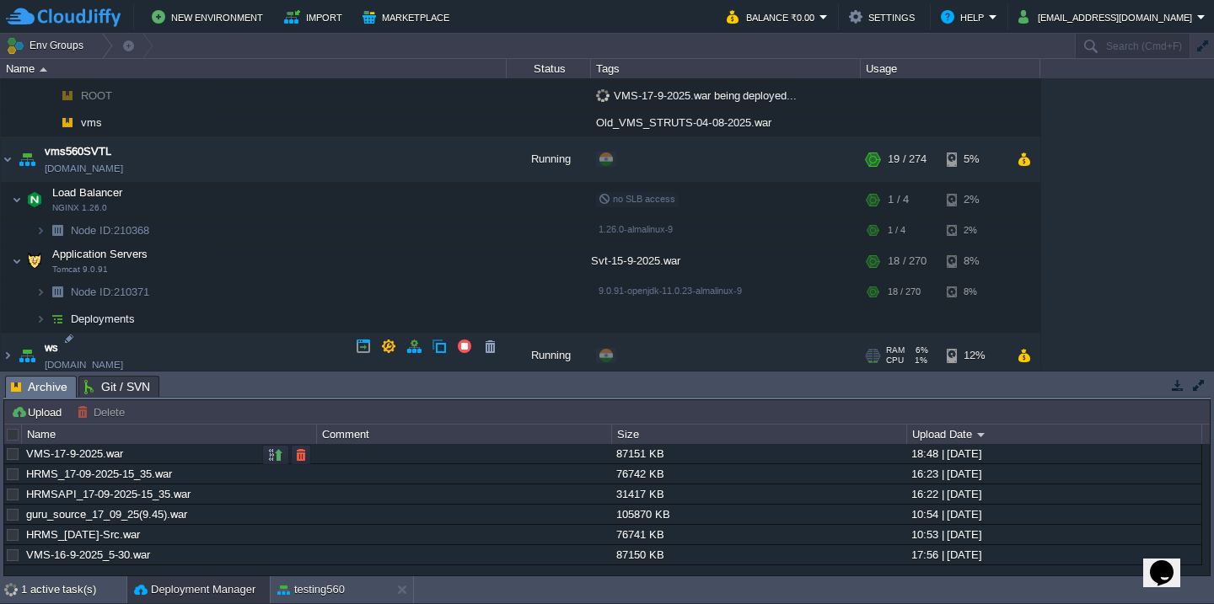
click at [215, 335] on td "ws [DOMAIN_NAME]" at bounding box center [254, 357] width 506 height 46
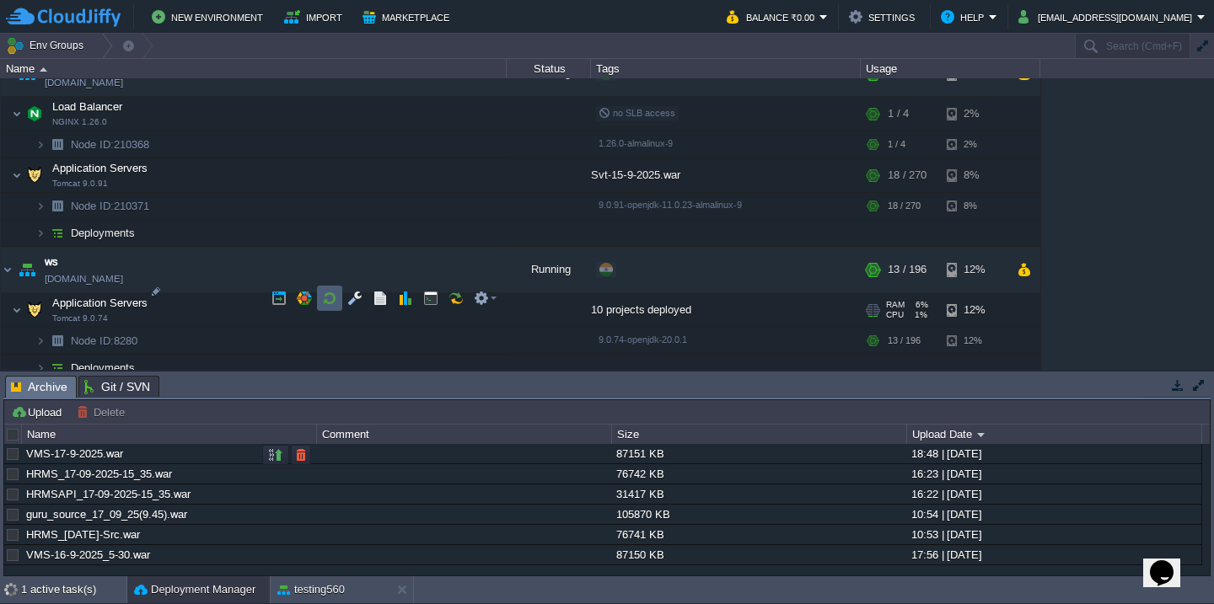
click at [324, 297] on button "button" at bounding box center [329, 298] width 15 height 15
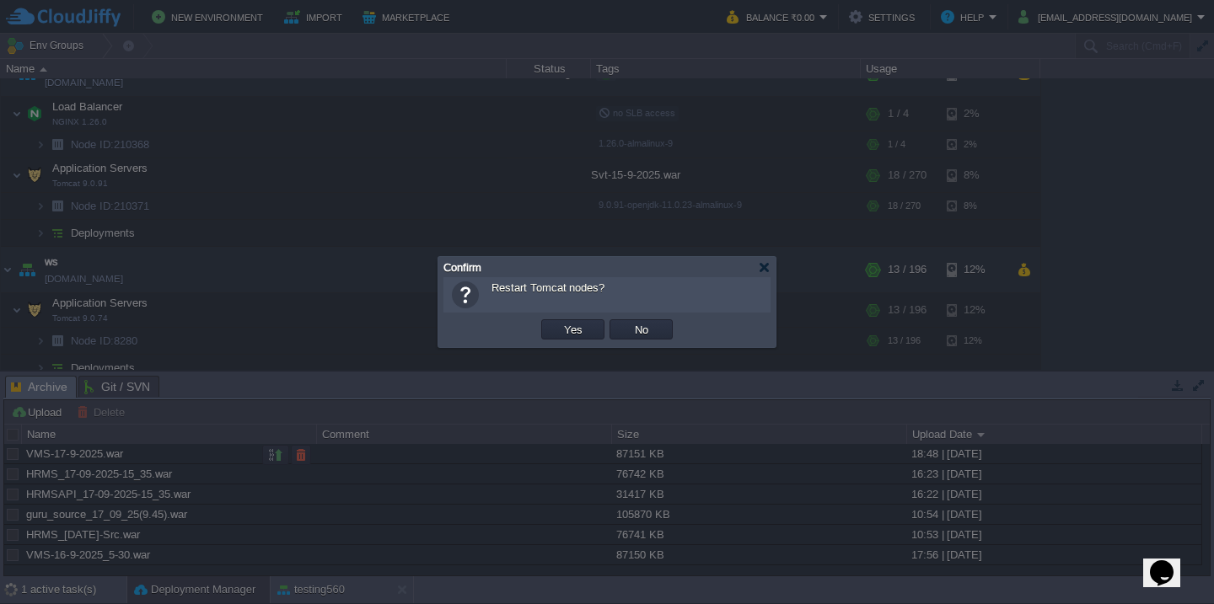
click at [559, 322] on button "Yes" at bounding box center [573, 329] width 29 height 15
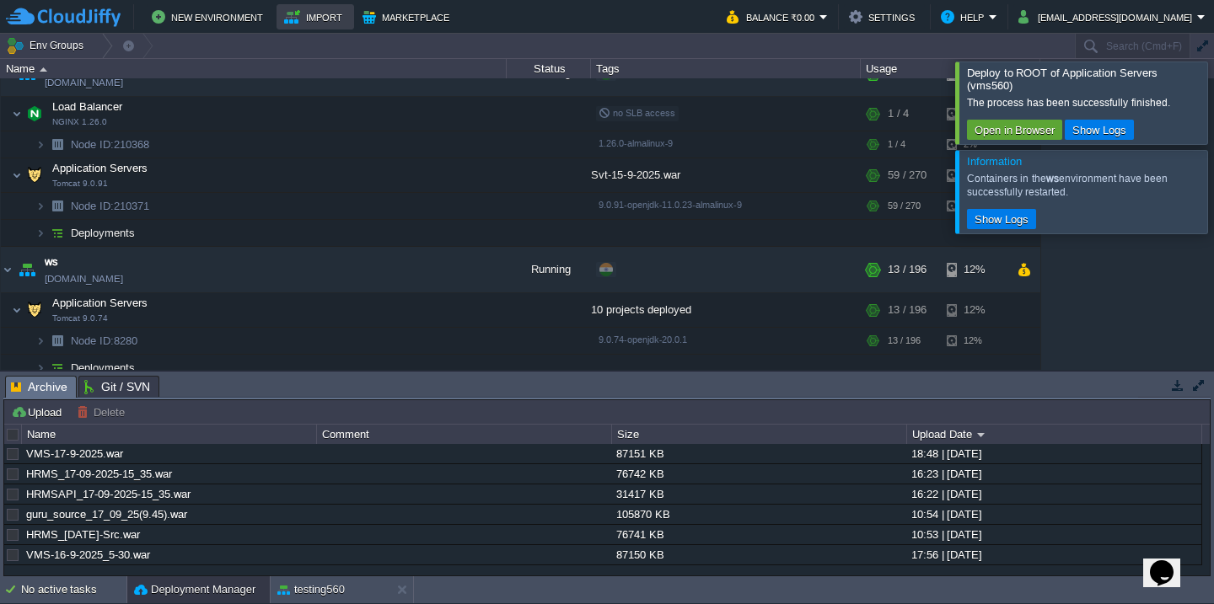
scroll to position [1370, 0]
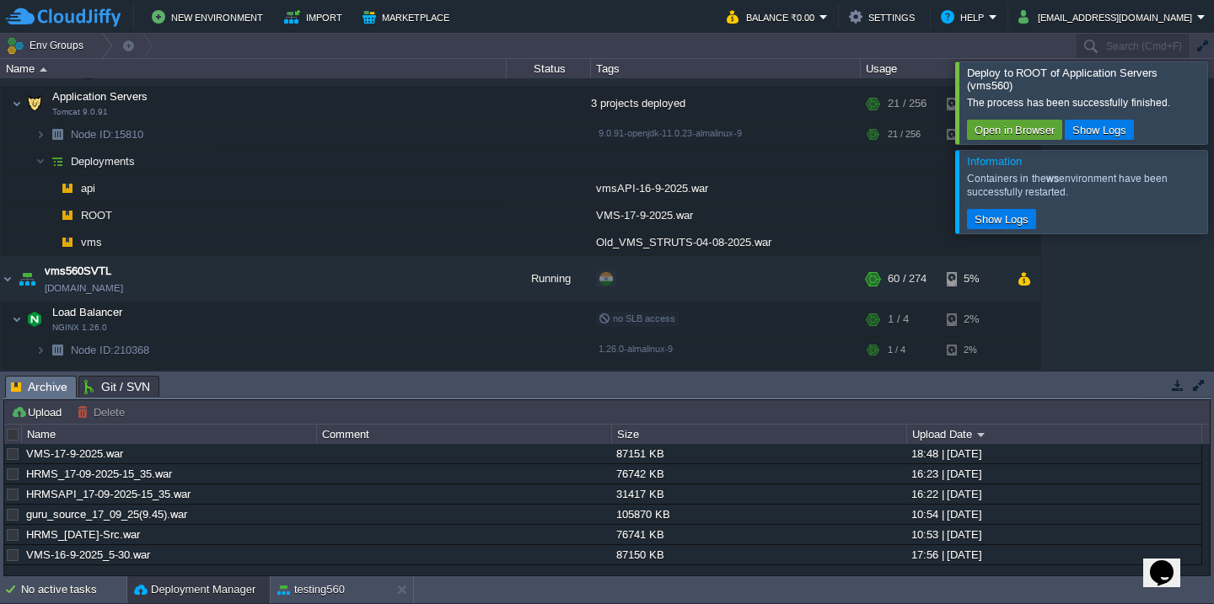
click at [1213, 86] on div at bounding box center [1234, 103] width 0 height 82
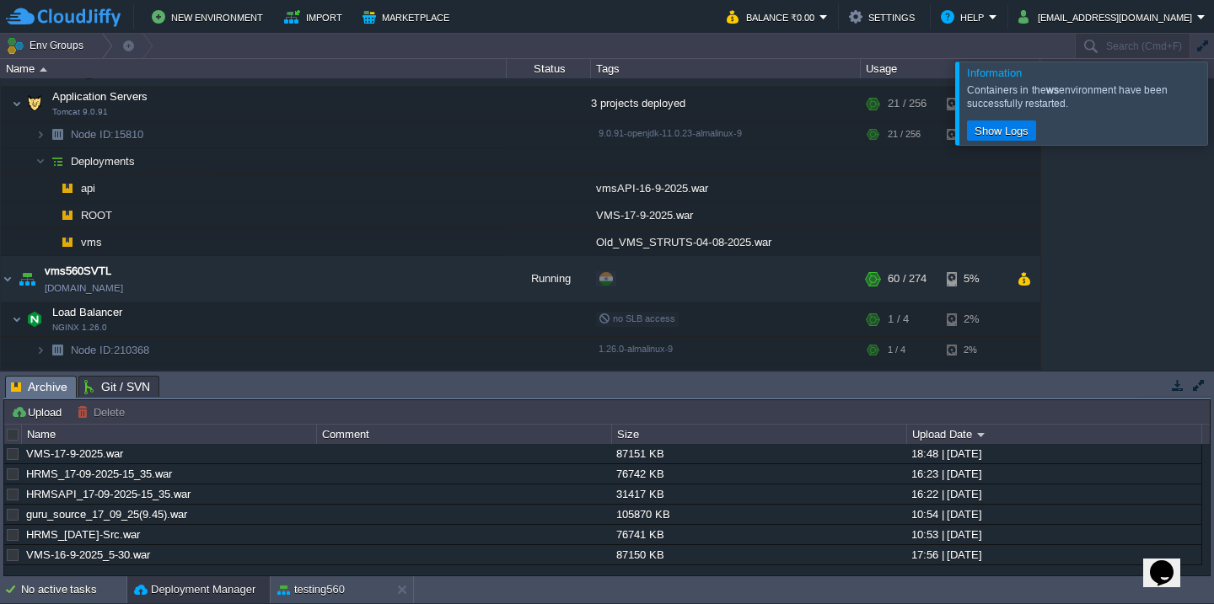
click at [1213, 86] on div at bounding box center [1234, 103] width 0 height 83
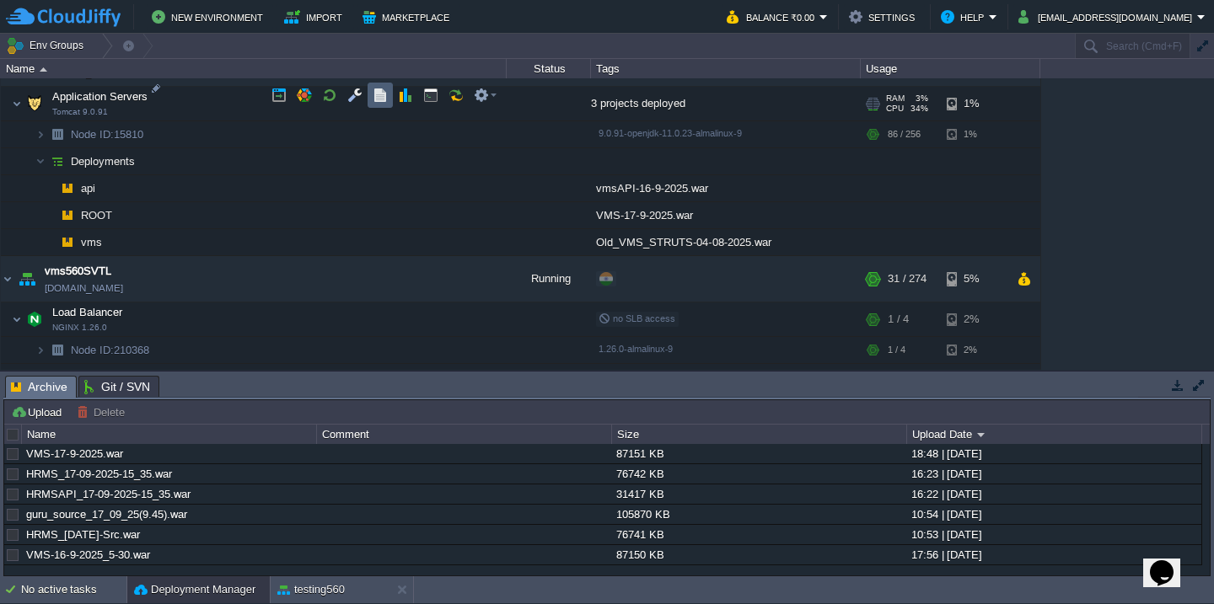
click at [389, 94] on td at bounding box center [379, 95] width 25 height 25
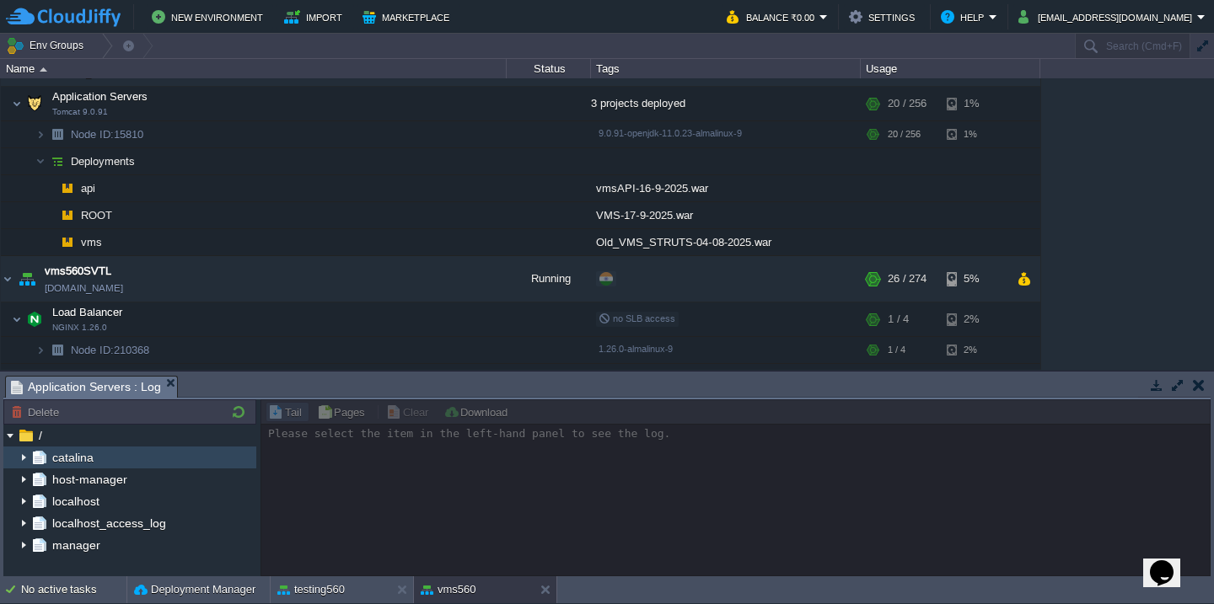
click at [26, 455] on img at bounding box center [23, 458] width 13 height 22
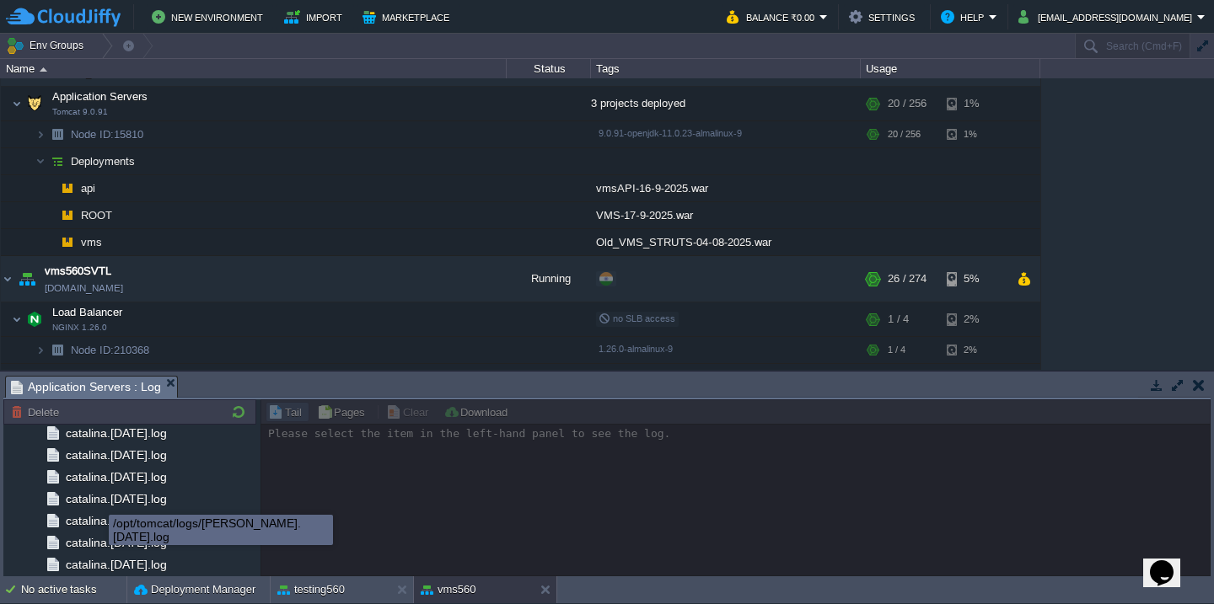
scroll to position [1997, 0]
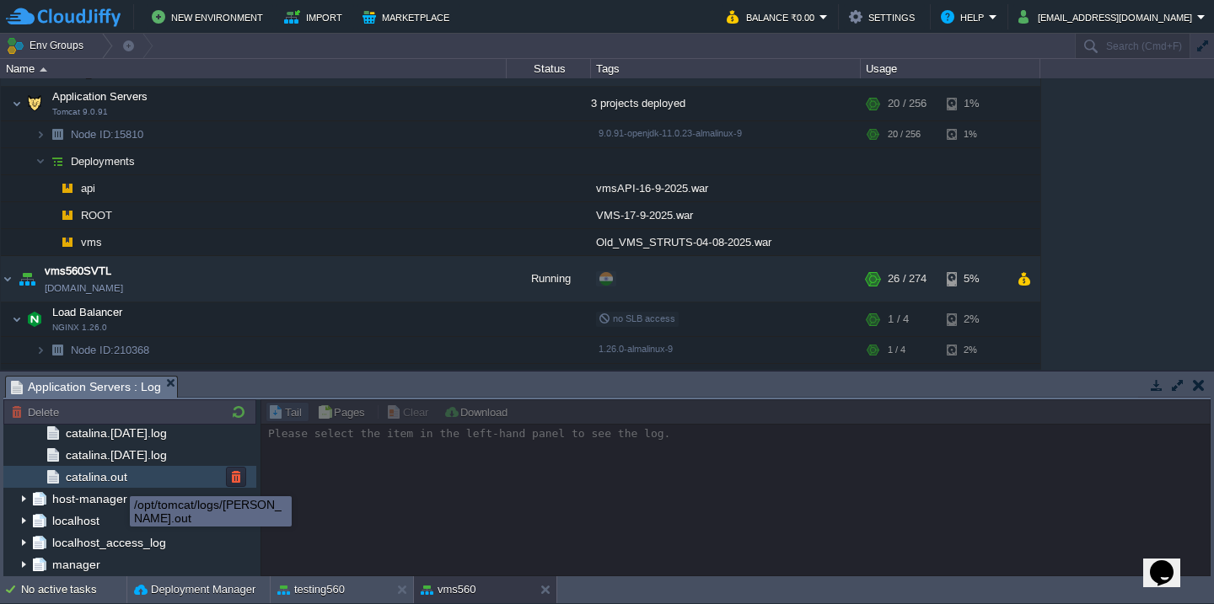
click at [127, 475] on span "catalina.out" at bounding box center [95, 476] width 67 height 15
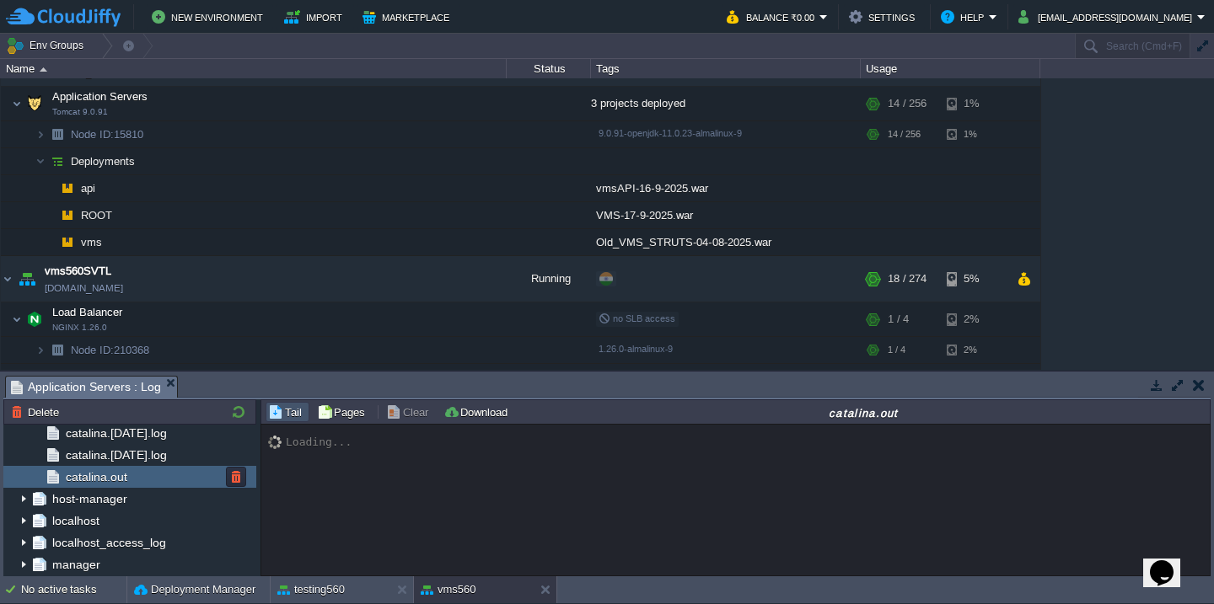
scroll to position [28005, 0]
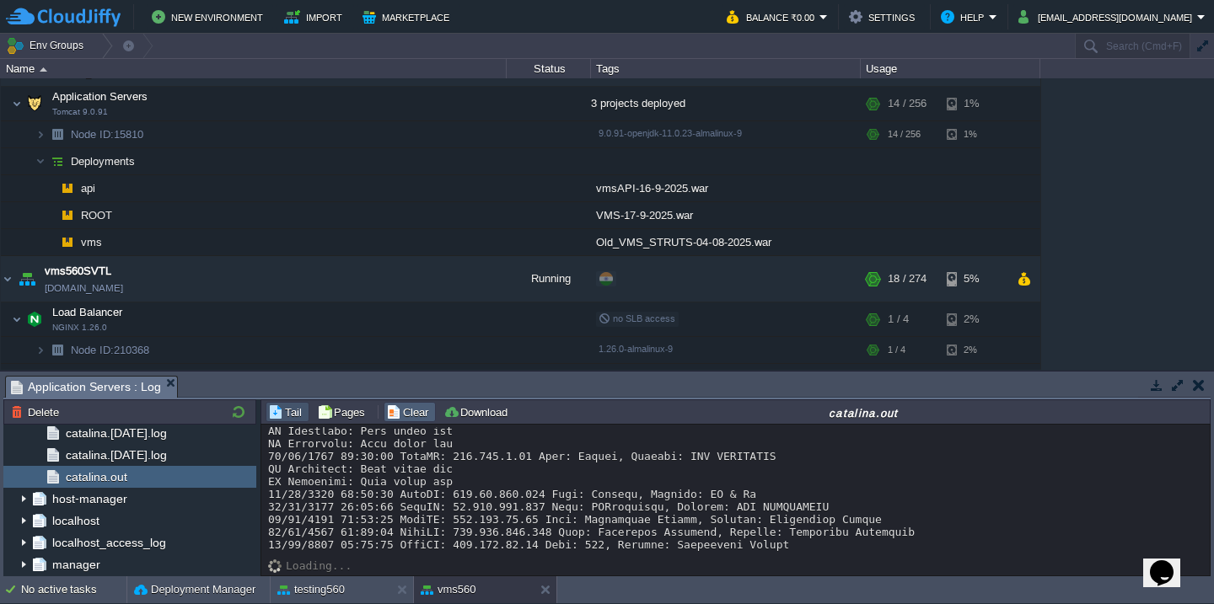
click at [410, 420] on button "Clear" at bounding box center [409, 412] width 47 height 15
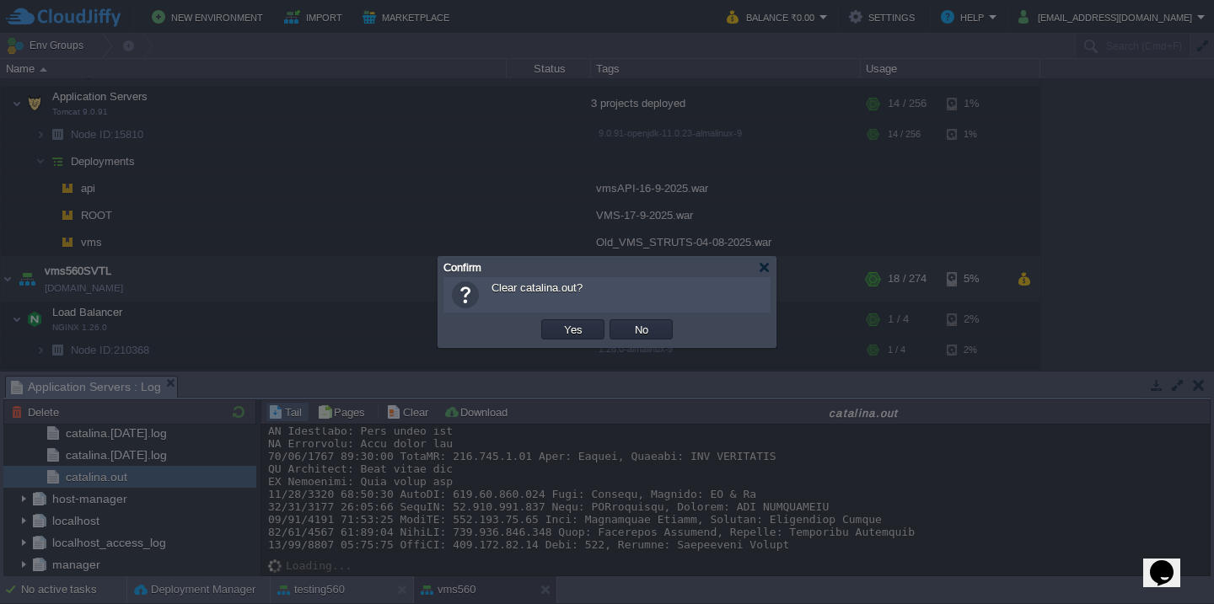
click at [559, 322] on button "Yes" at bounding box center [573, 329] width 29 height 15
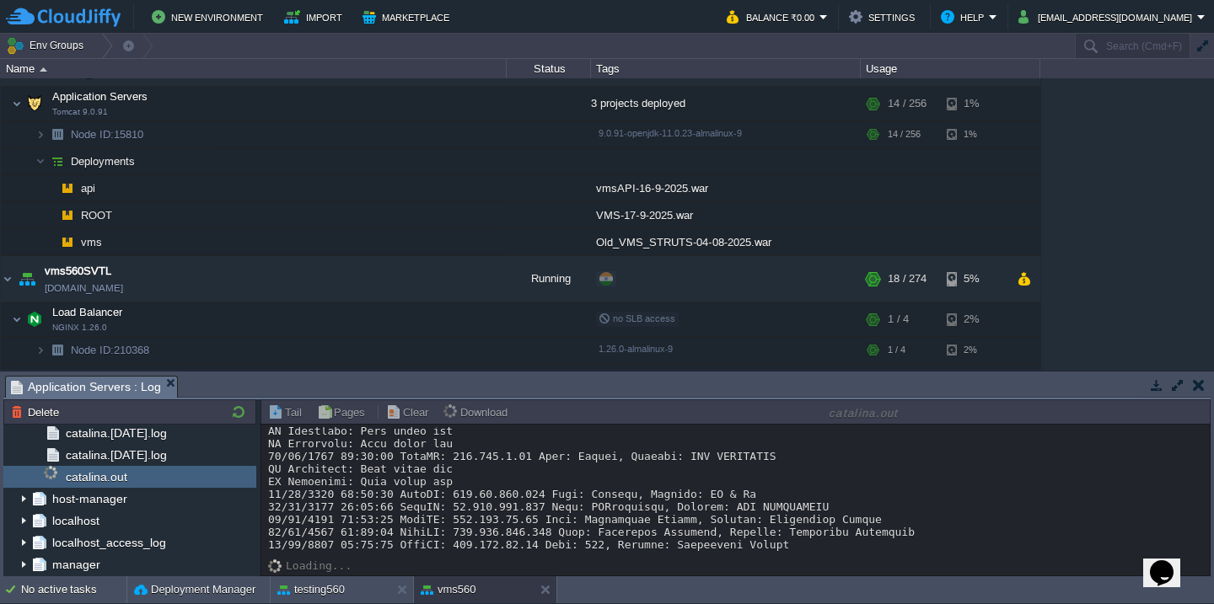
scroll to position [0, 0]
